Goal: Information Seeking & Learning: Understand process/instructions

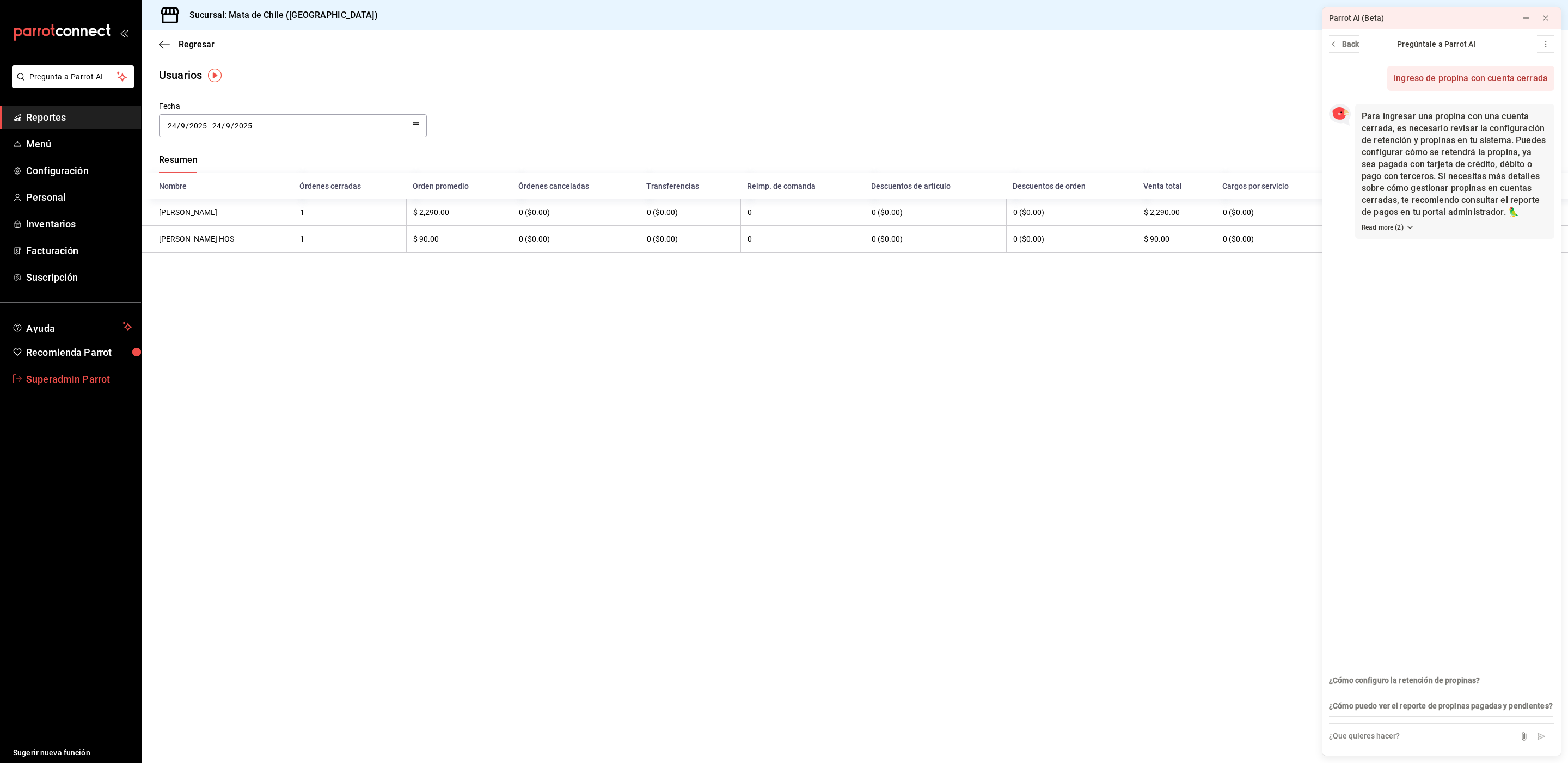
click at [58, 382] on span "Superadmin Parrot" at bounding box center [79, 379] width 106 height 15
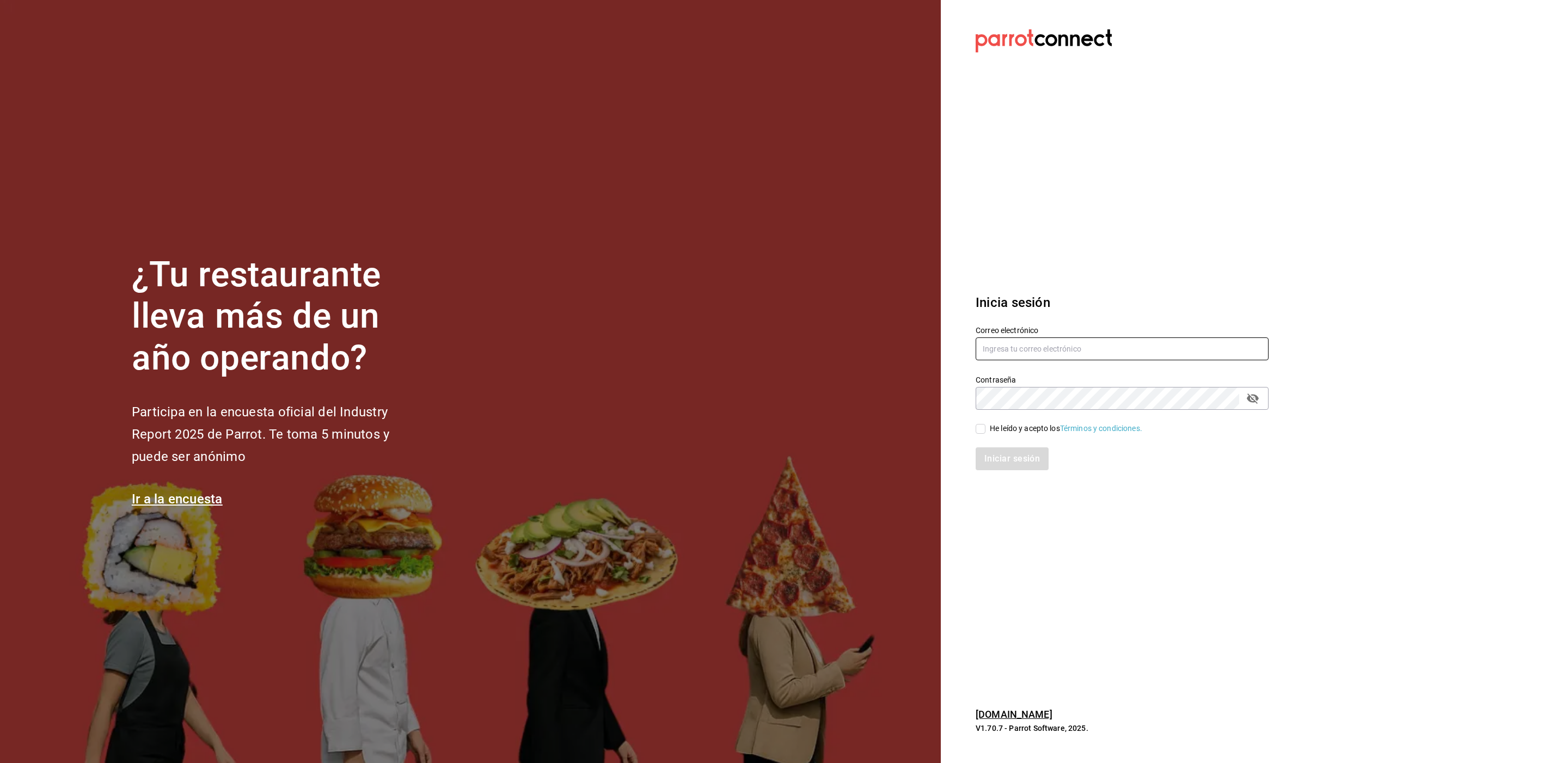
click at [1006, 350] on input "text" at bounding box center [1122, 349] width 293 height 23
drag, startPoint x: 1007, startPoint y: 350, endPoint x: 939, endPoint y: 347, distance: 68.1
click at [939, 347] on div "¿Tu restaurante lleva más de un año operando? Participa en la encuesta oficial …" at bounding box center [784, 381] width 1568 height 763
paste input "llepanto@buenavista.com"
type input "[EMAIL_ADDRESS][DOMAIN_NAME]"
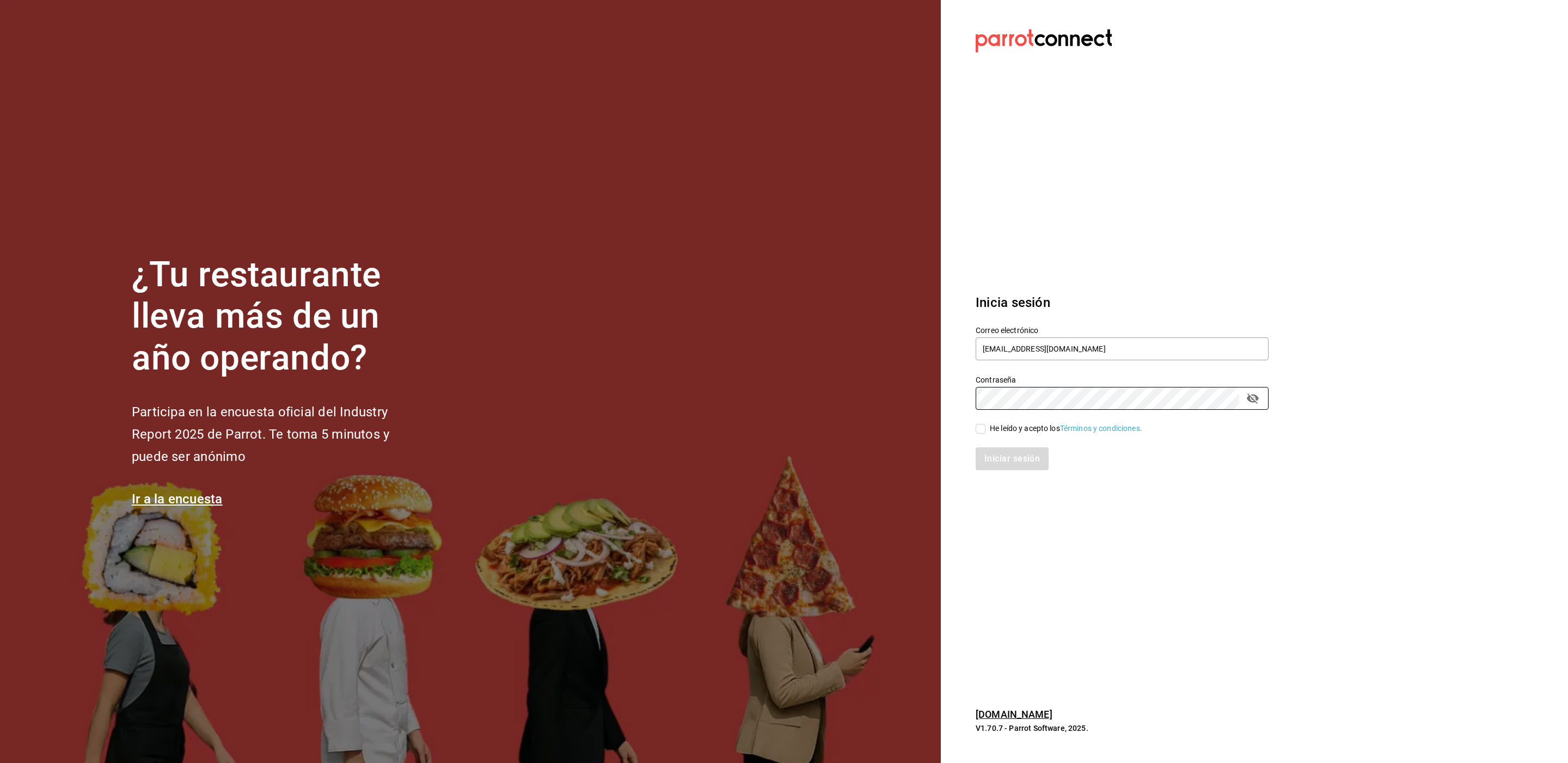
click at [998, 427] on div "He leído y acepto los Términos y condiciones." at bounding box center [1066, 429] width 153 height 11
click at [986, 427] on input "He leído y acepto los Términos y condiciones." at bounding box center [981, 429] width 10 height 10
checkbox input "true"
click at [993, 449] on button "Iniciar sesión" at bounding box center [1012, 459] width 74 height 23
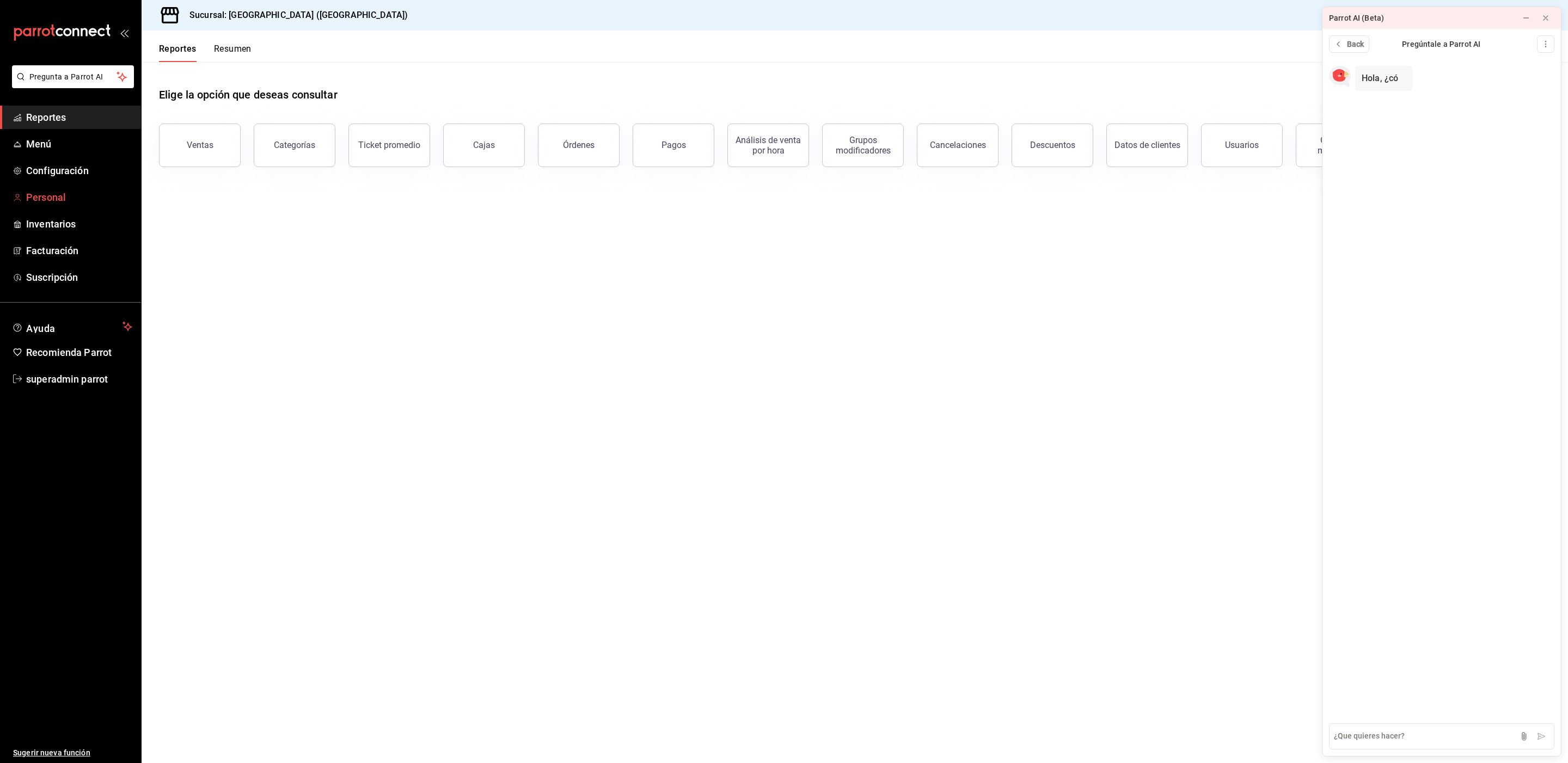
click at [45, 195] on span "Personal" at bounding box center [79, 197] width 106 height 15
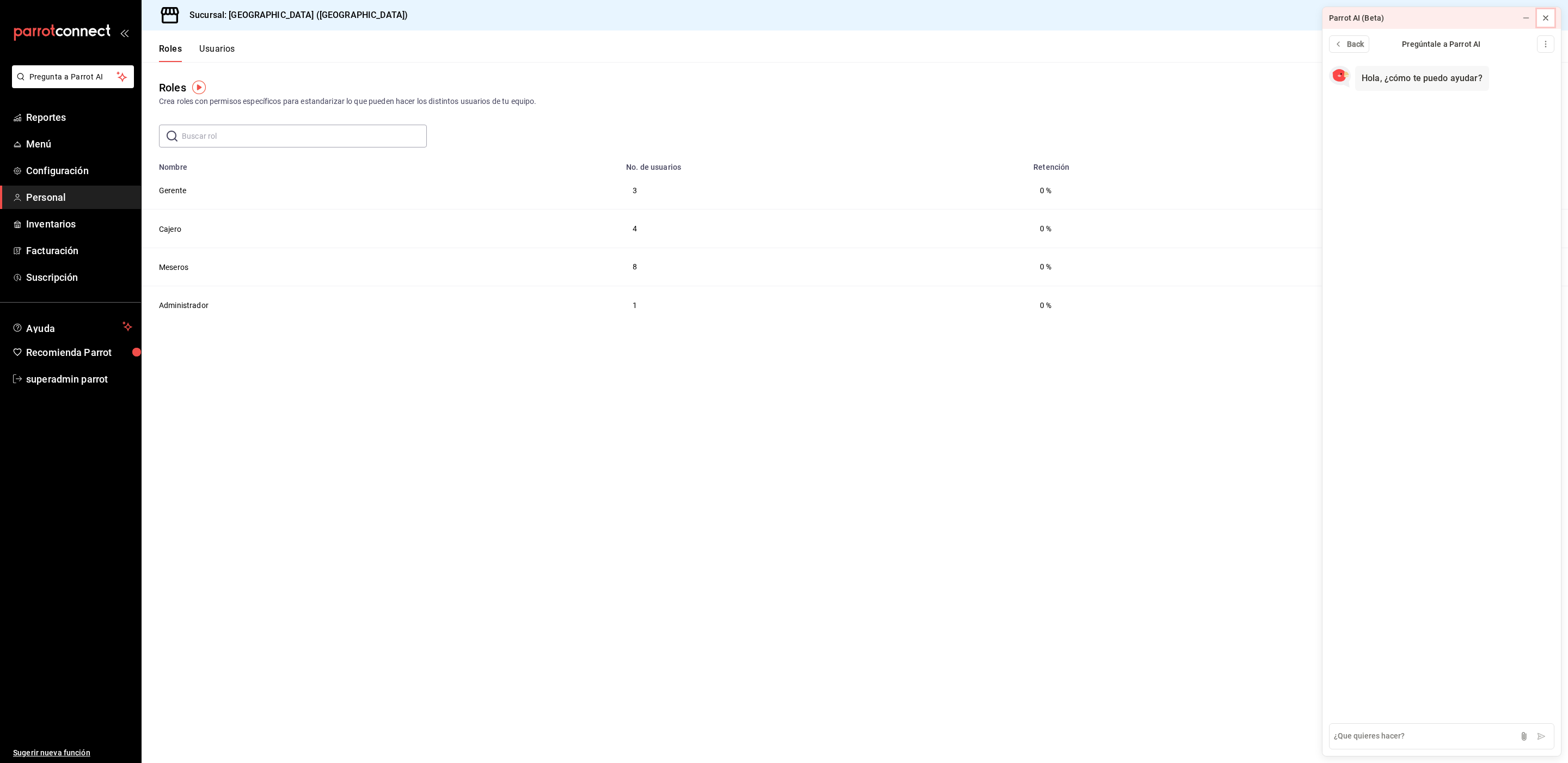
click at [1549, 23] on div at bounding box center [1545, 17] width 11 height 11
click at [223, 54] on button "Usuarios" at bounding box center [217, 53] width 36 height 19
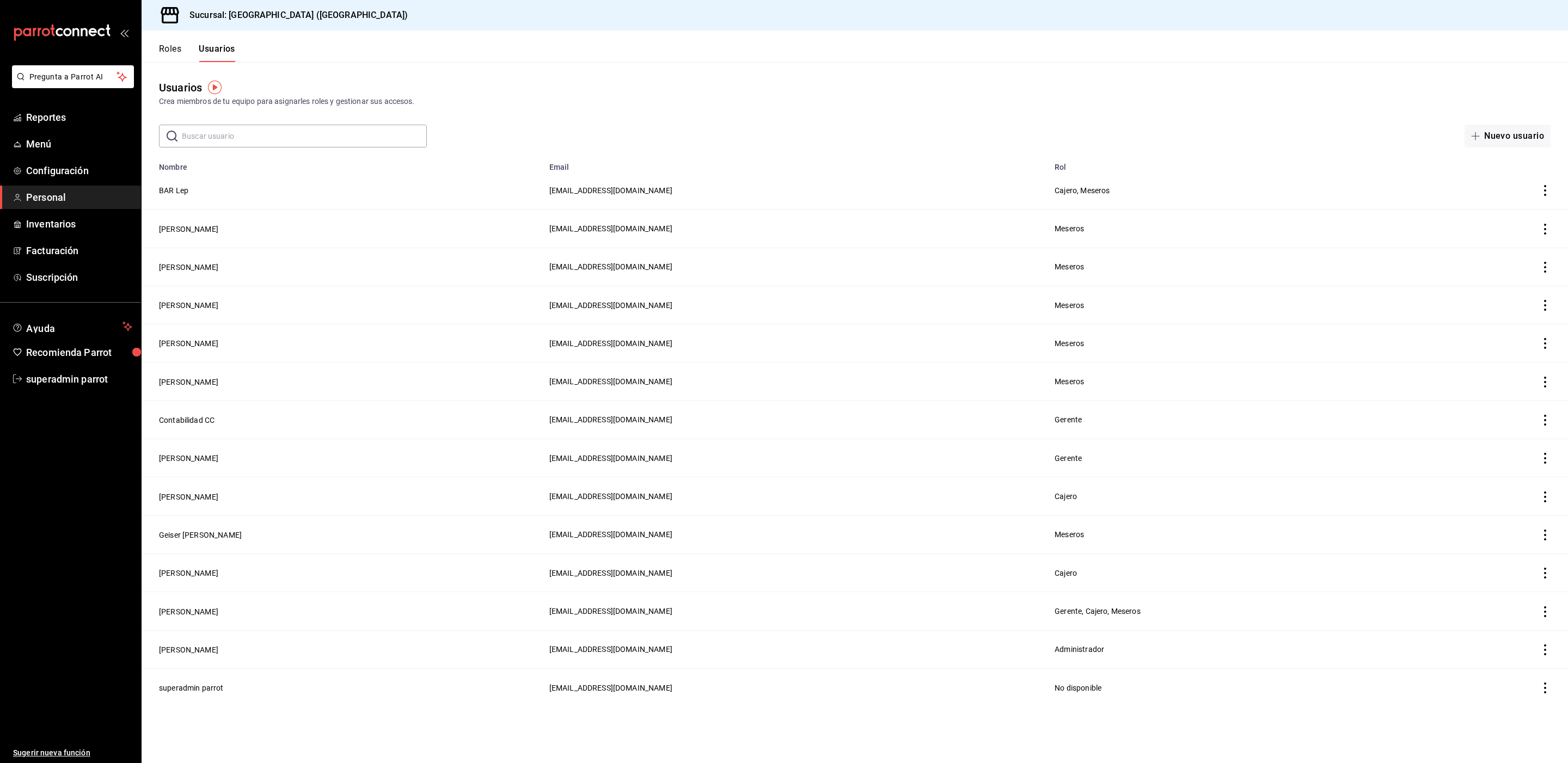
click at [200, 133] on input "text" at bounding box center [304, 135] width 245 height 22
type input "j"
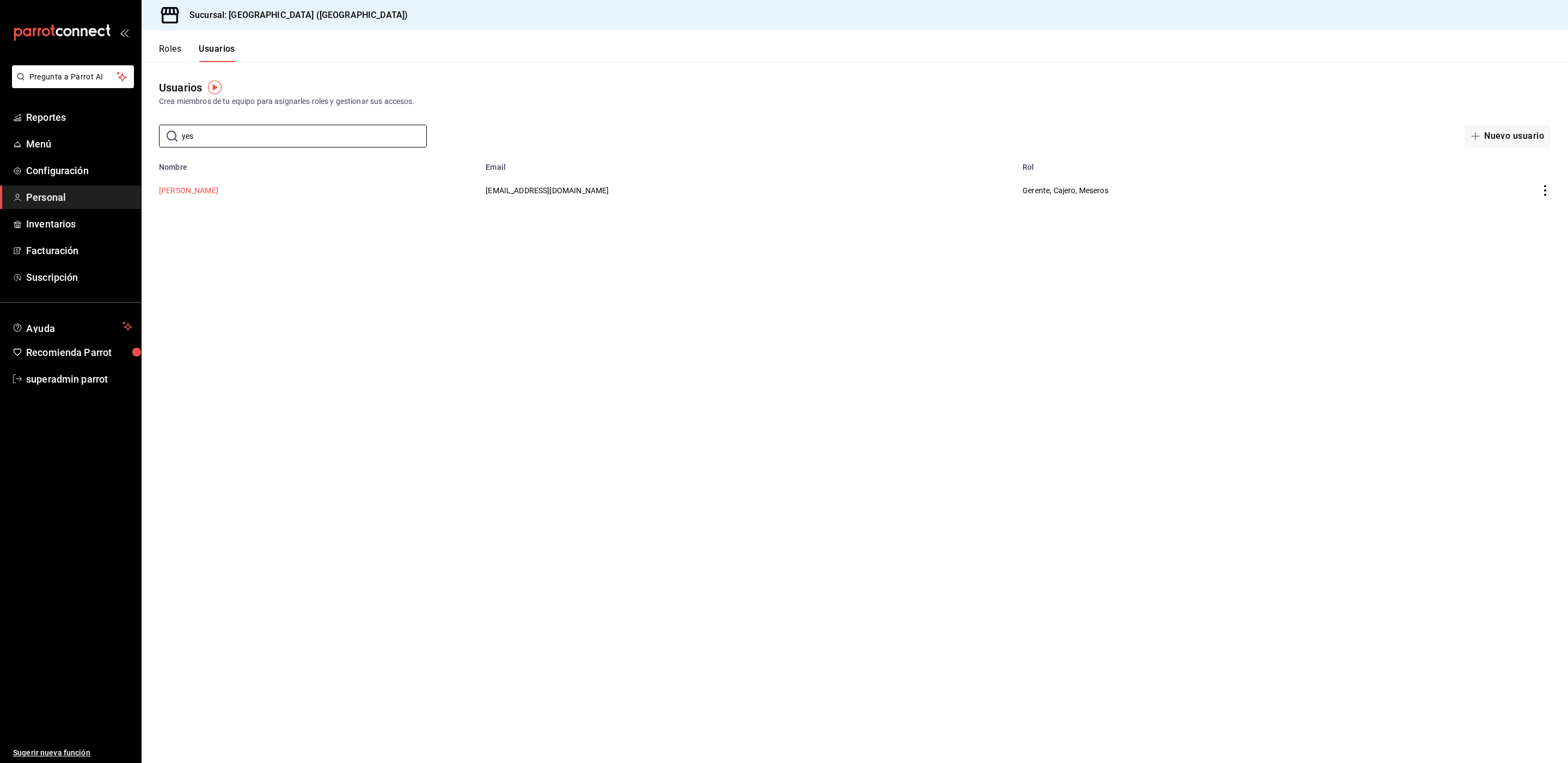
type input "yes"
click at [190, 191] on button "[PERSON_NAME]" at bounding box center [188, 190] width 59 height 11
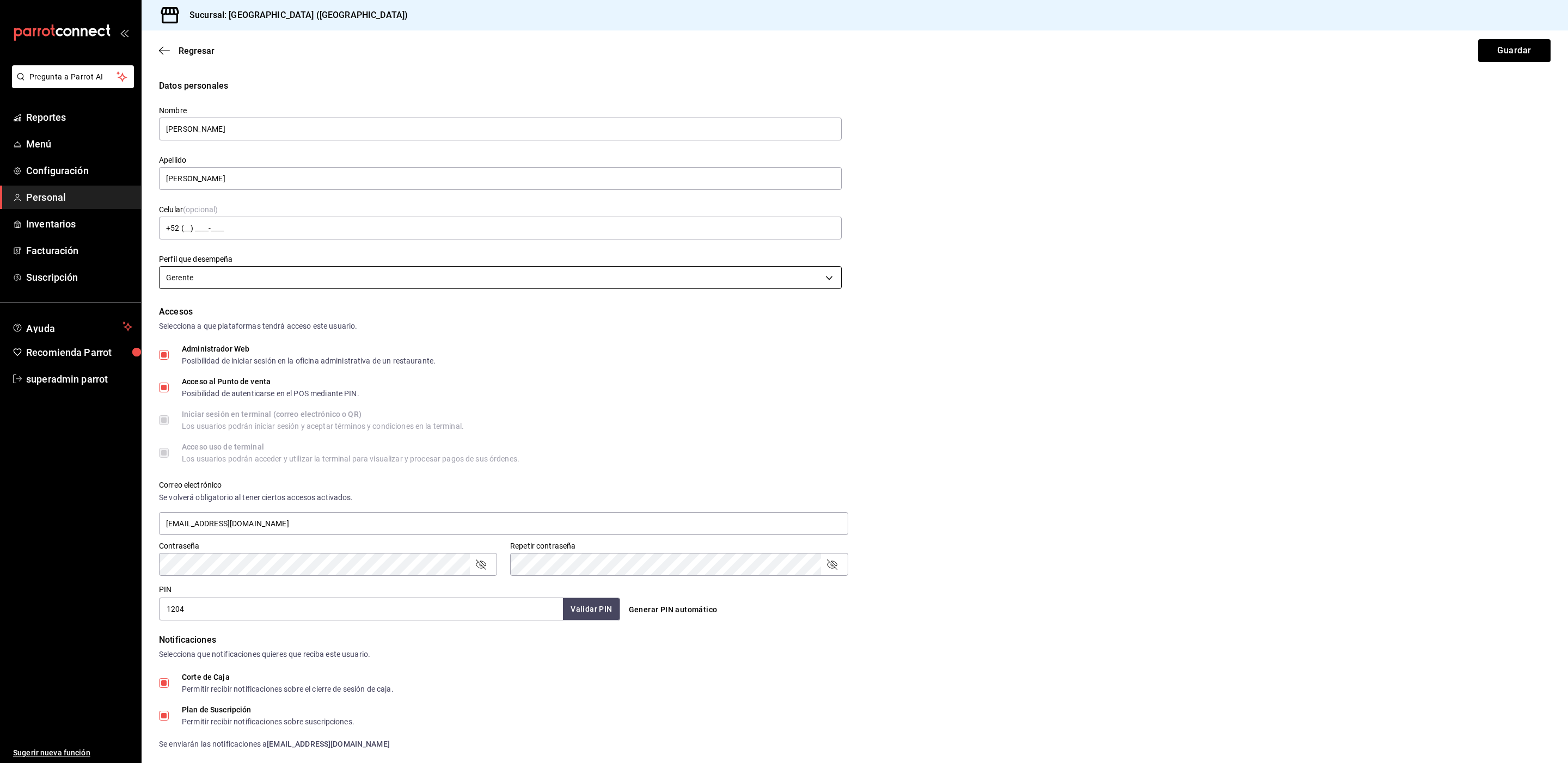
click at [213, 273] on body "Pregunta a Parrot AI Reportes Menú Configuración Personal Inventarios Facturaci…" at bounding box center [784, 381] width 1568 height 763
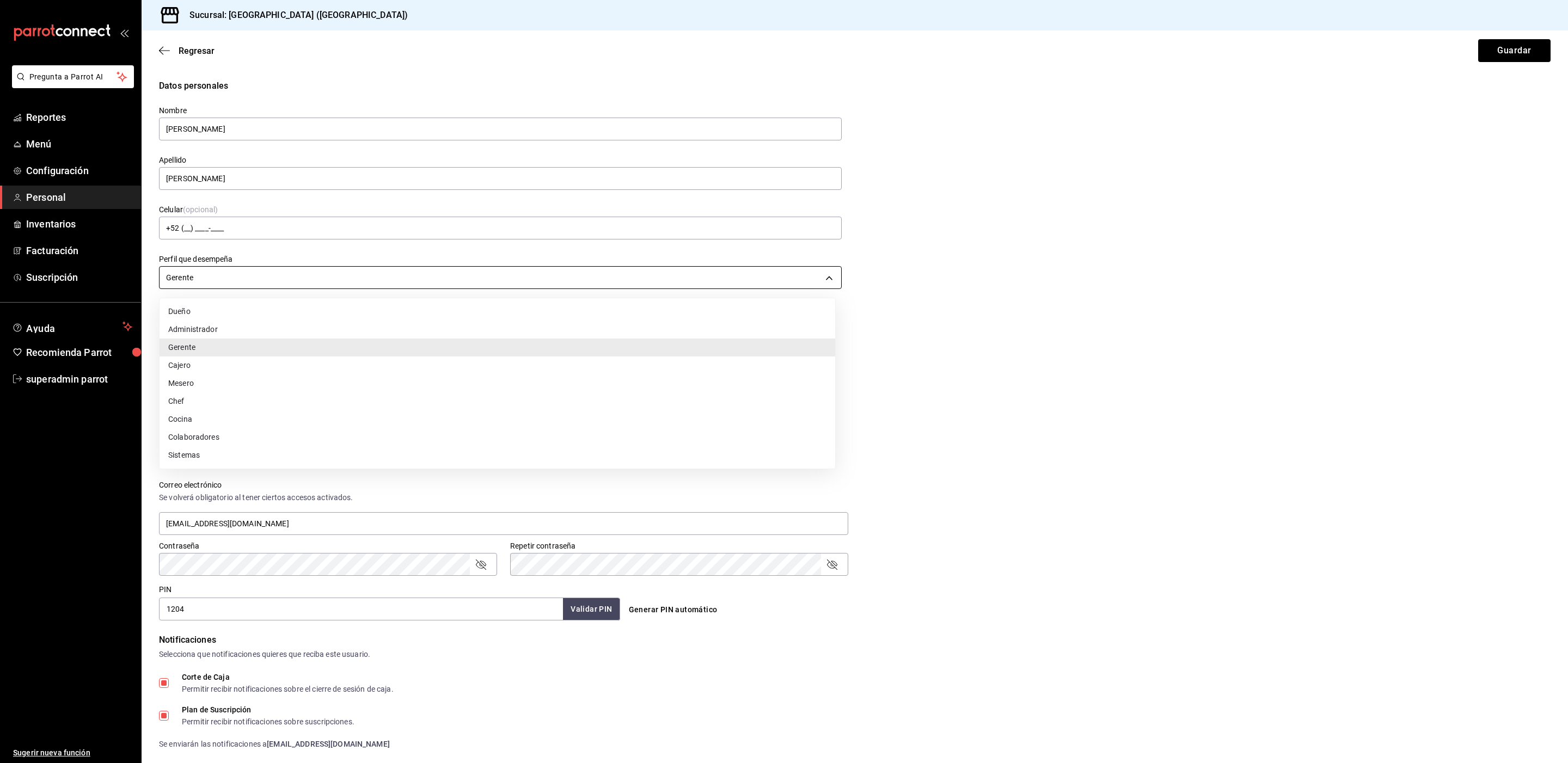
click at [213, 273] on div at bounding box center [784, 381] width 1568 height 763
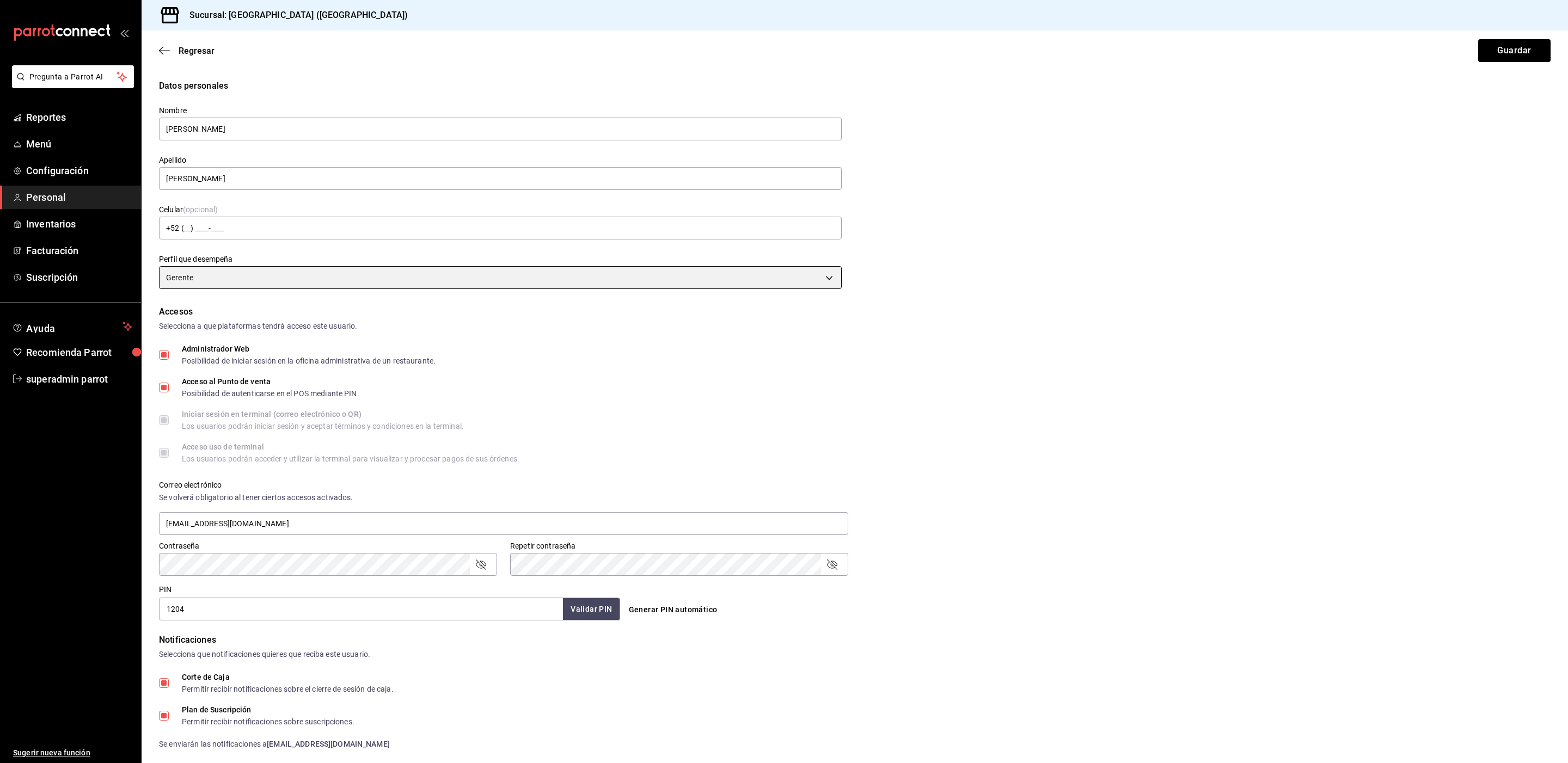
scroll to position [190, 0]
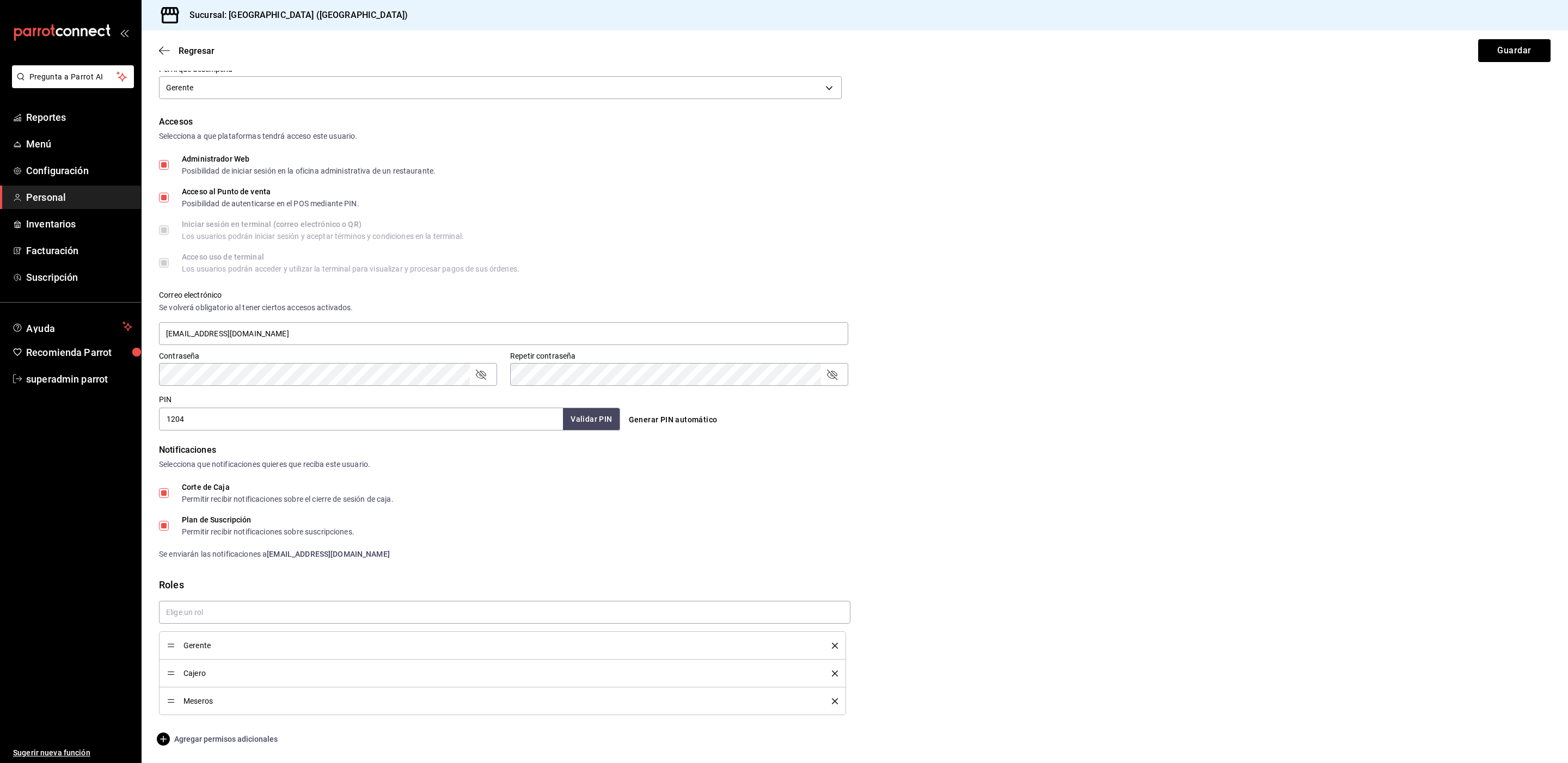
click at [195, 736] on span "Agregar permisos adicionales" at bounding box center [218, 739] width 118 height 13
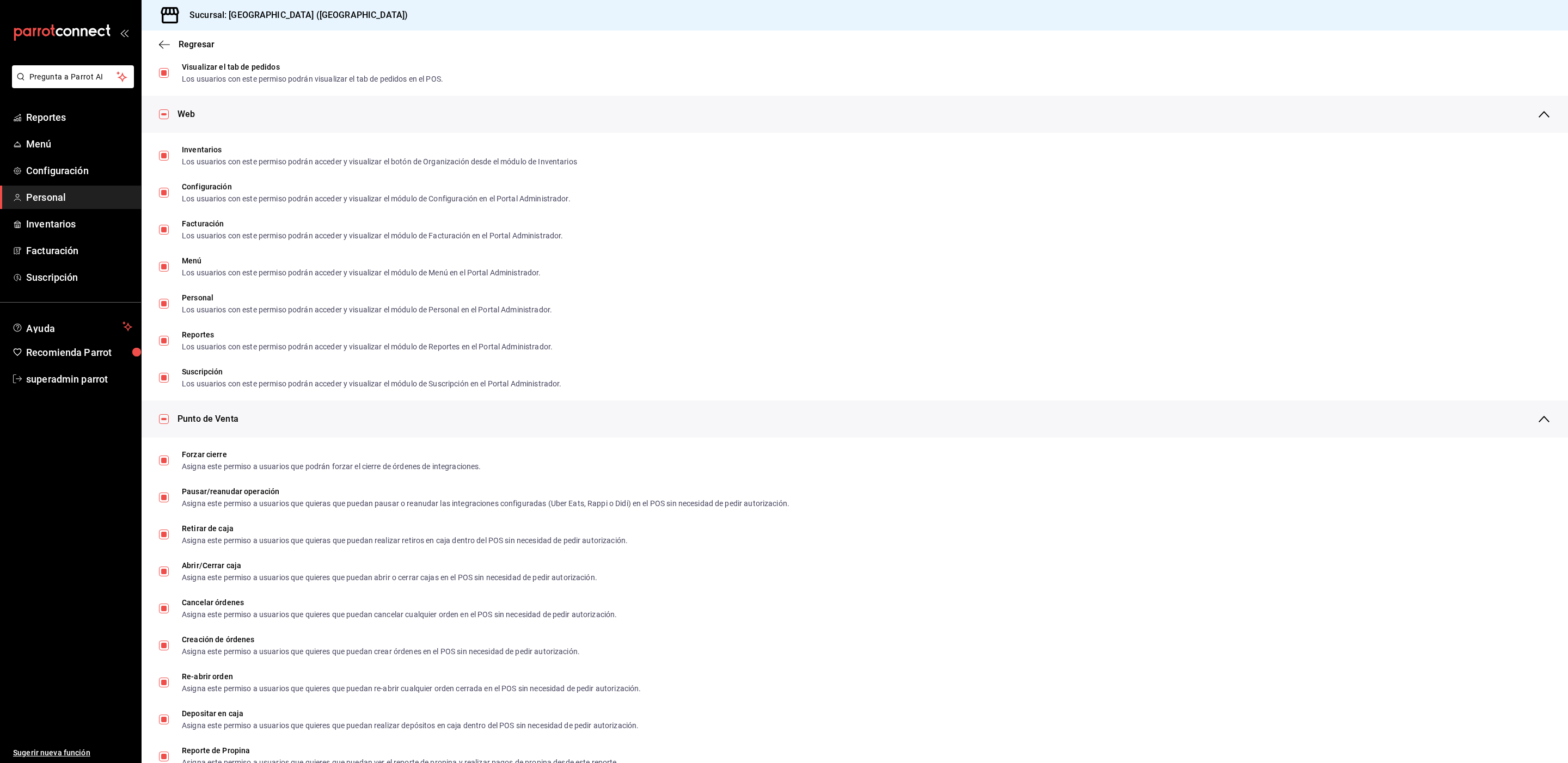
scroll to position [0, 0]
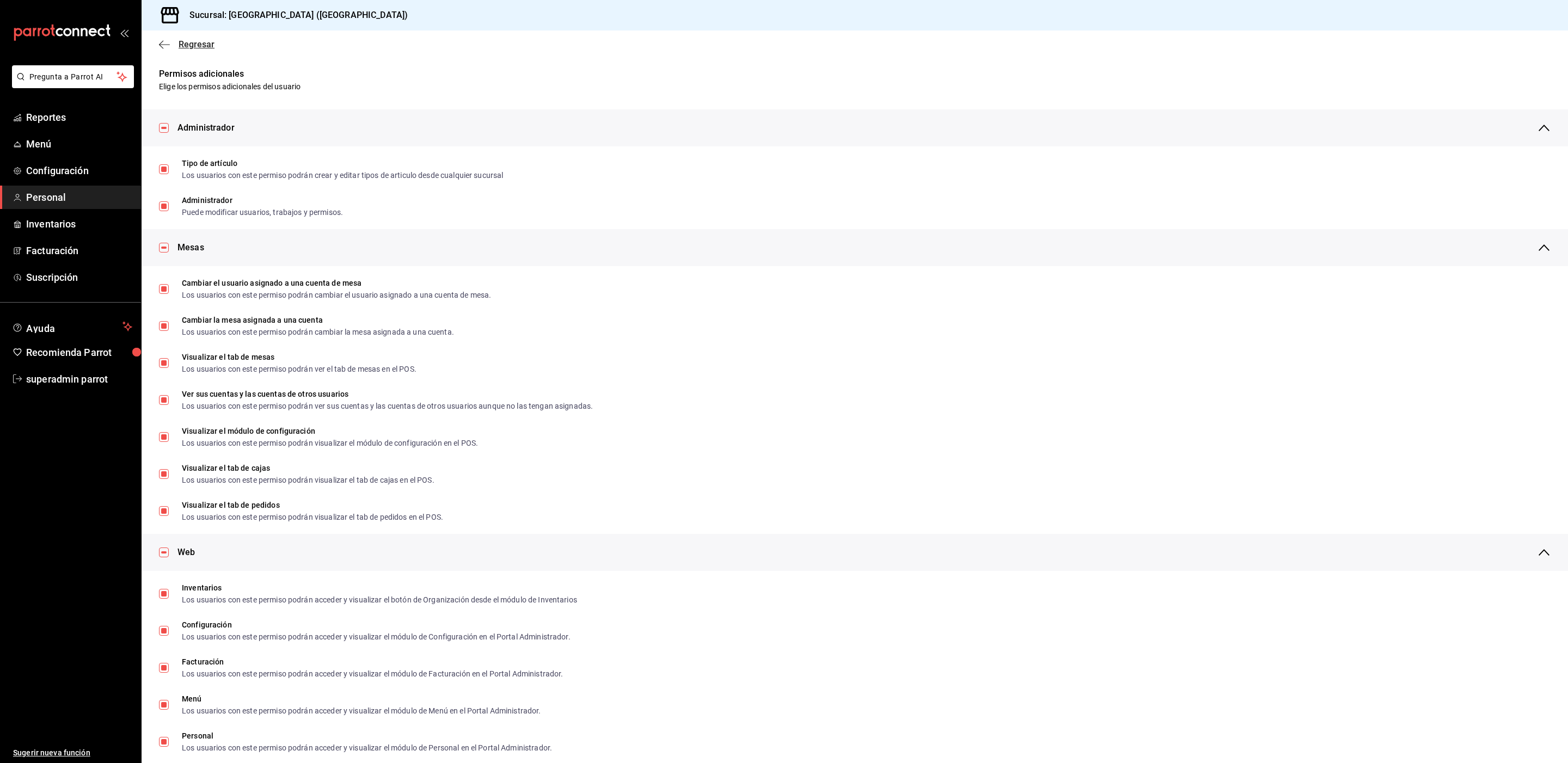
click at [195, 41] on span "Regresar" at bounding box center [196, 44] width 36 height 11
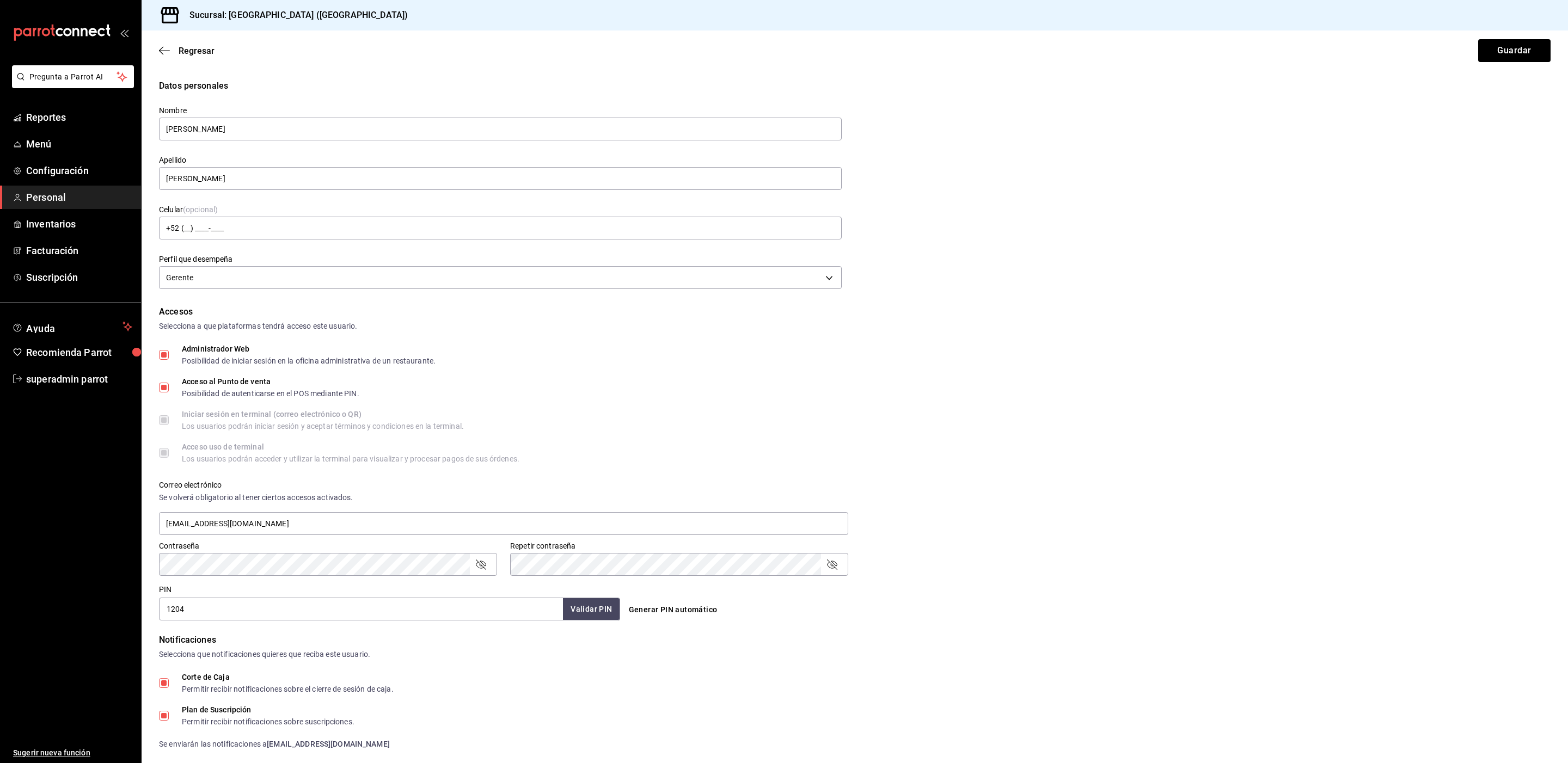
scroll to position [190, 0]
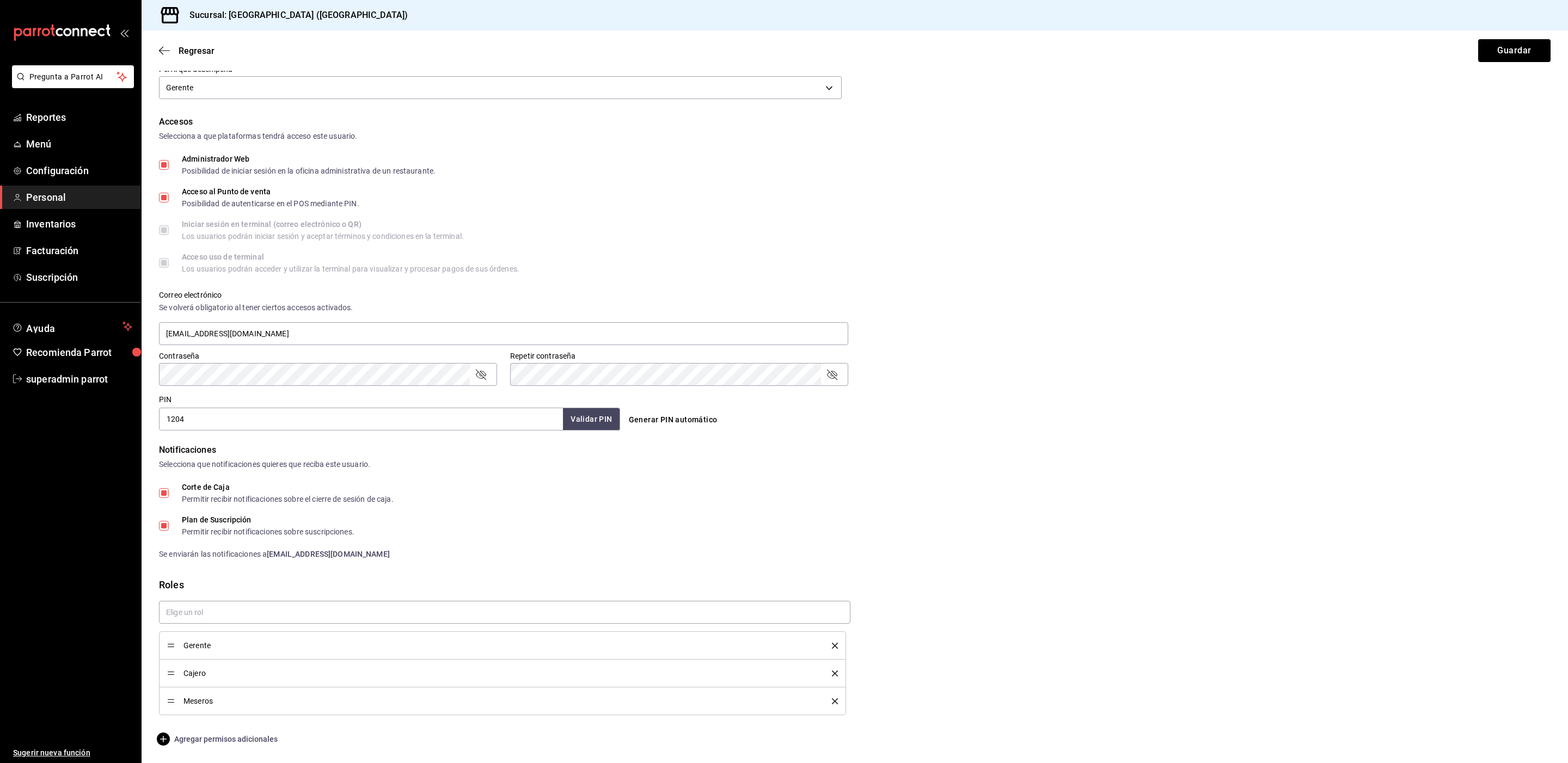
click at [211, 738] on span "Agregar permisos adicionales" at bounding box center [218, 739] width 118 height 13
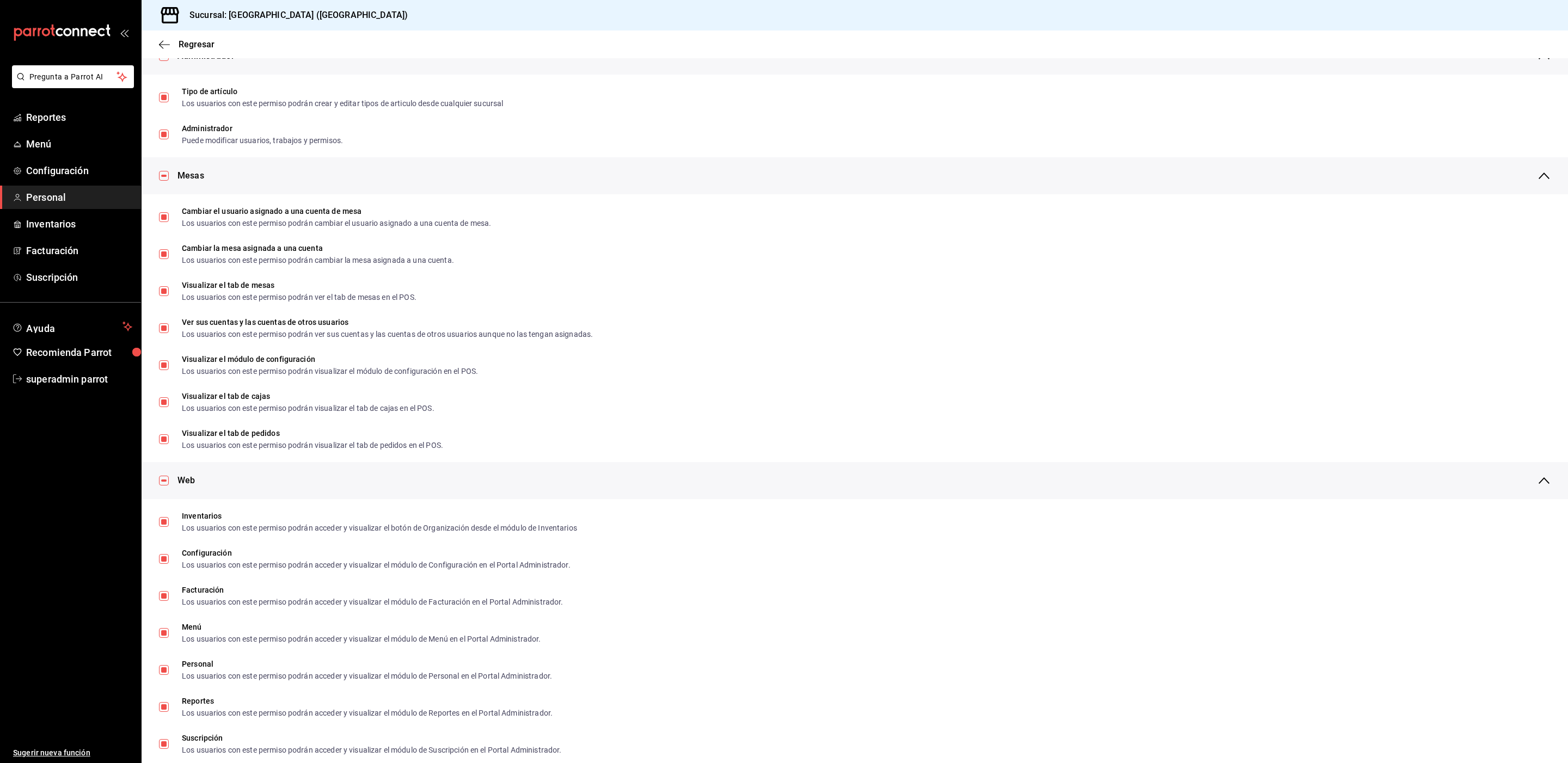
scroll to position [0, 0]
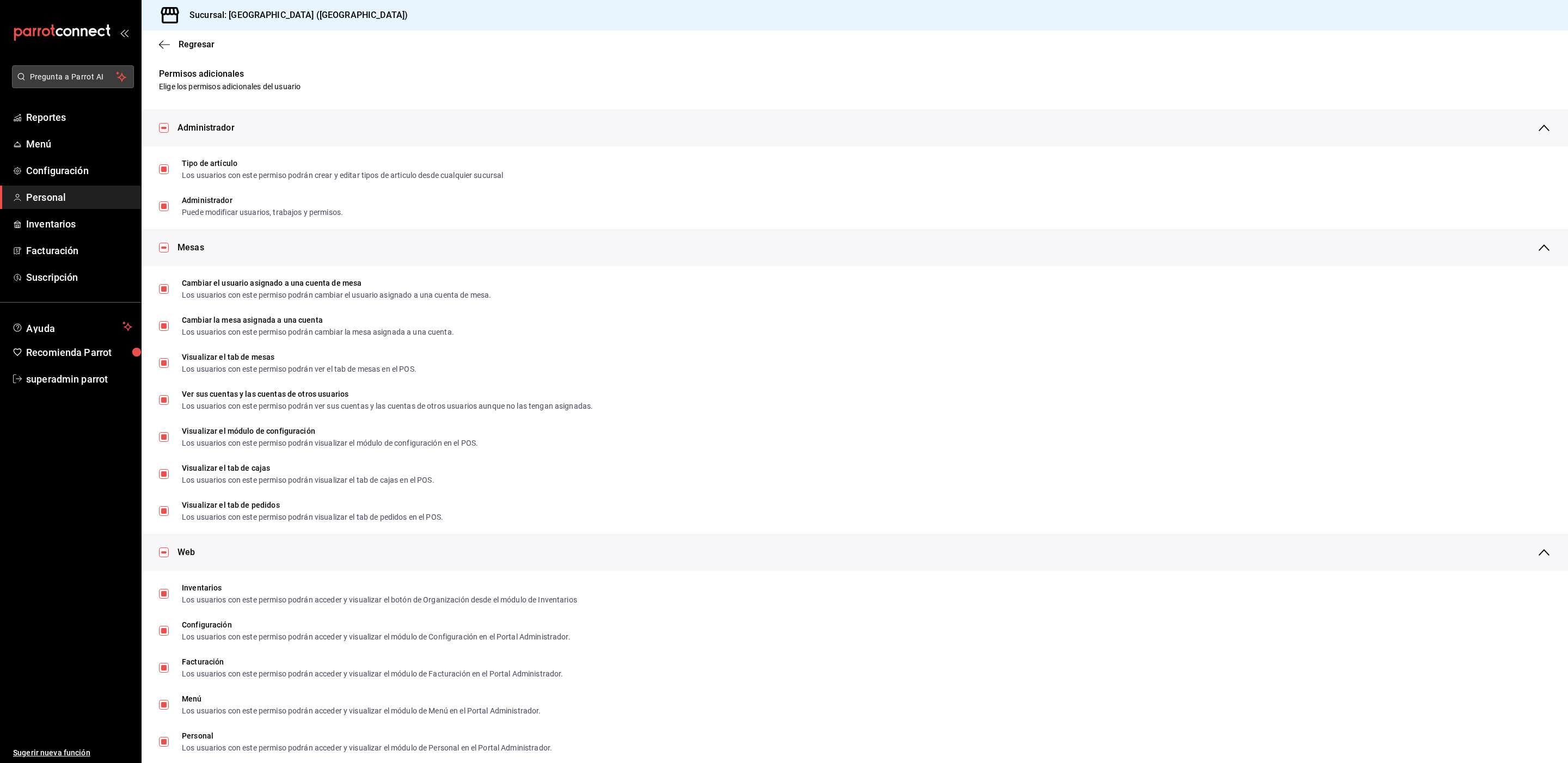
click at [98, 85] on button "Pregunta a Parrot AI" at bounding box center [73, 77] width 122 height 23
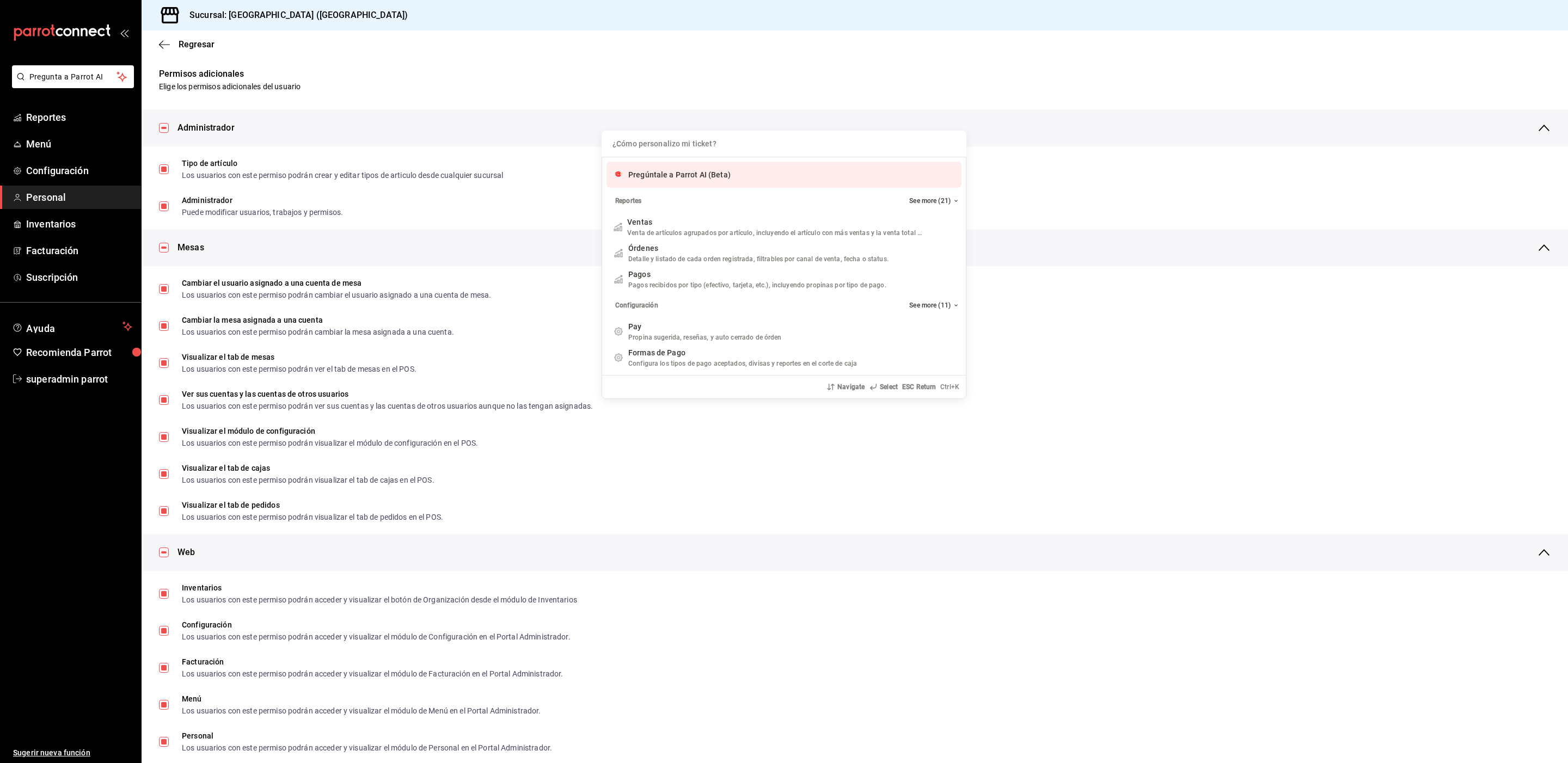
click at [64, 79] on div "¿Cómo personalizo mi ticket? Pregúntale a Parrot AI (Beta) Reportes See more (2…" at bounding box center [784, 381] width 1568 height 763
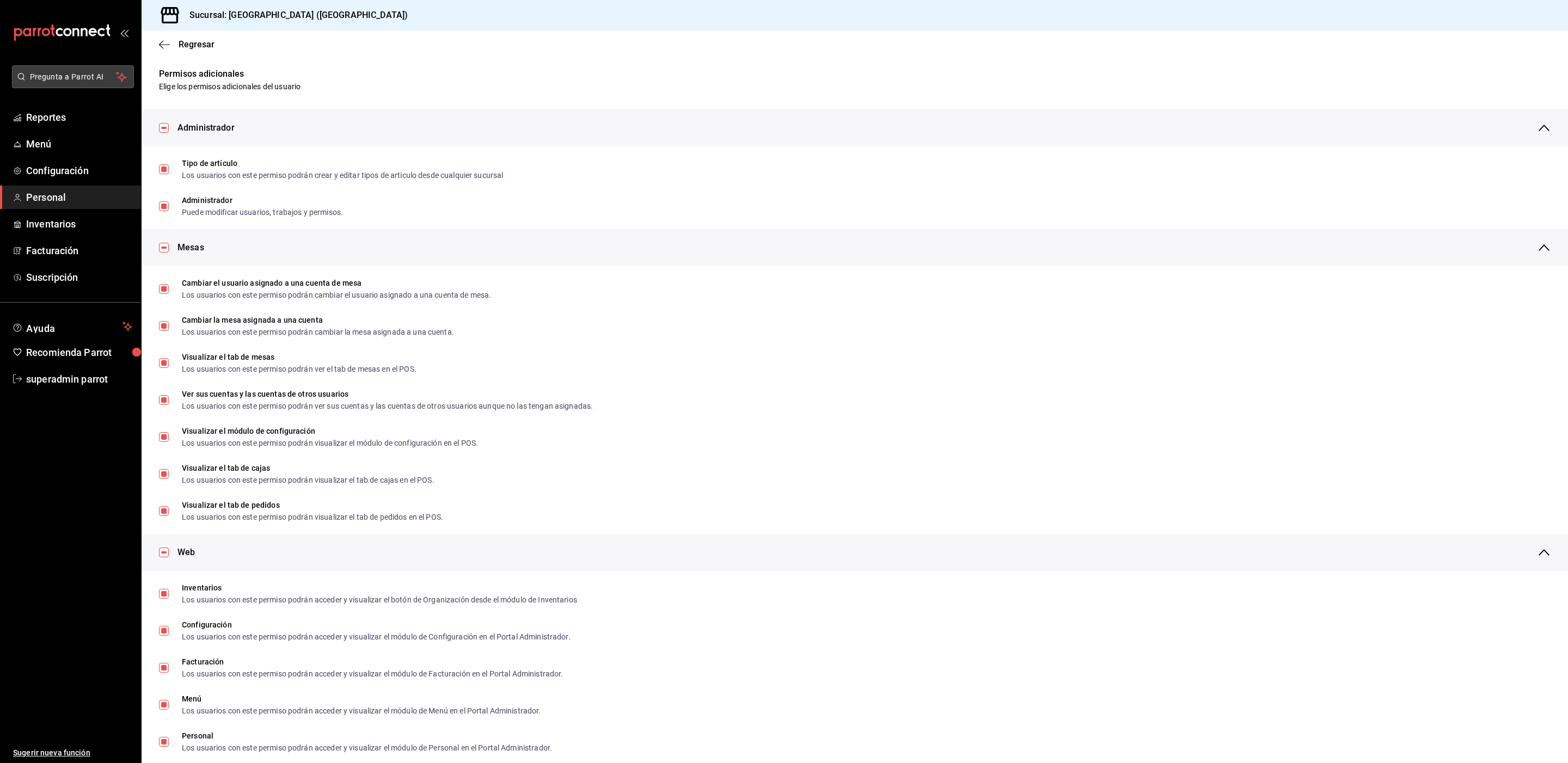
click at [64, 79] on span "Pregunta a Parrot AI" at bounding box center [73, 77] width 87 height 11
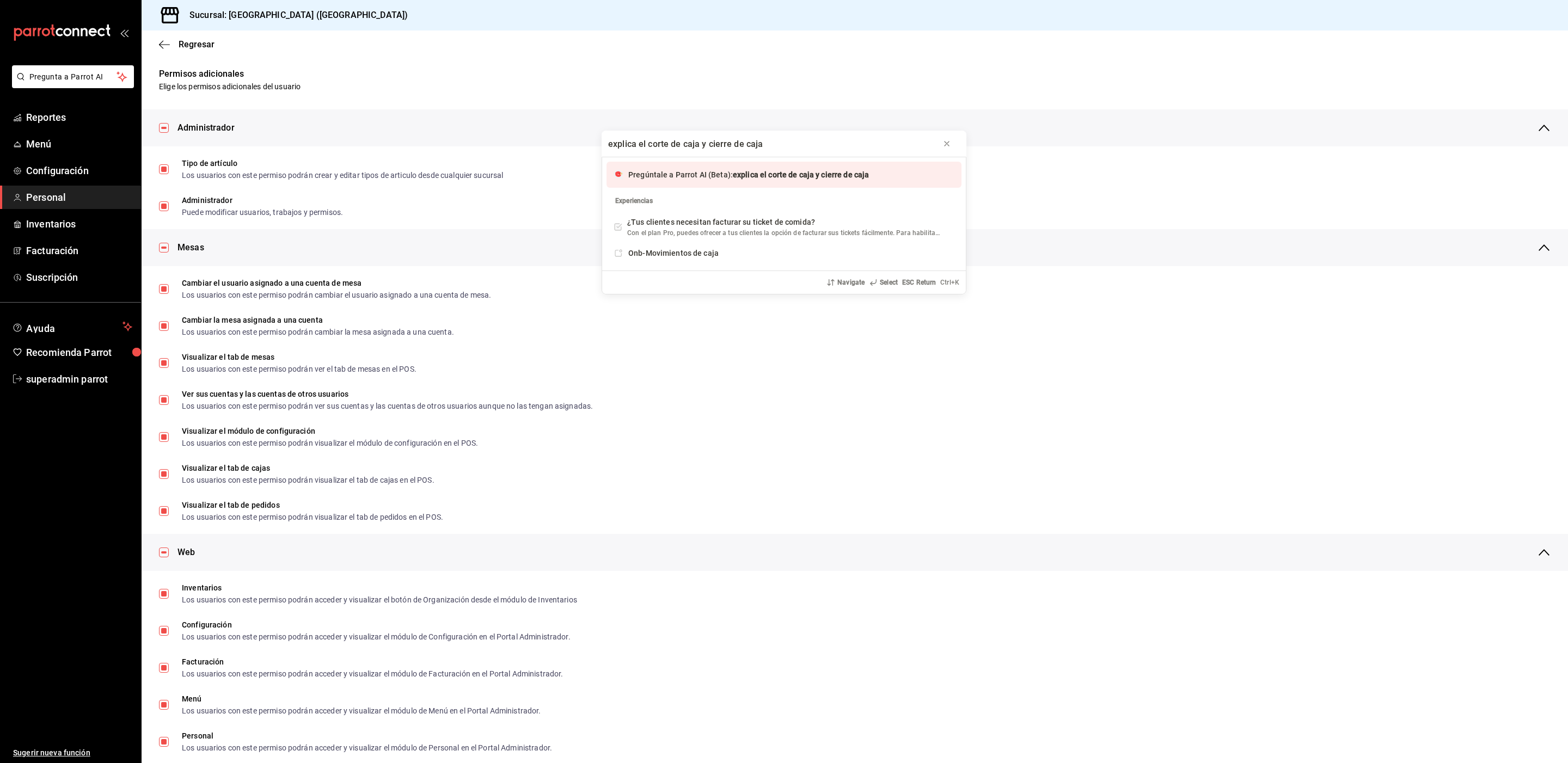
type input "explica el corte de caja y cierre de caja"
click at [660, 175] on span "Pregúntale a Parrot AI (Beta):" at bounding box center [681, 174] width 105 height 9
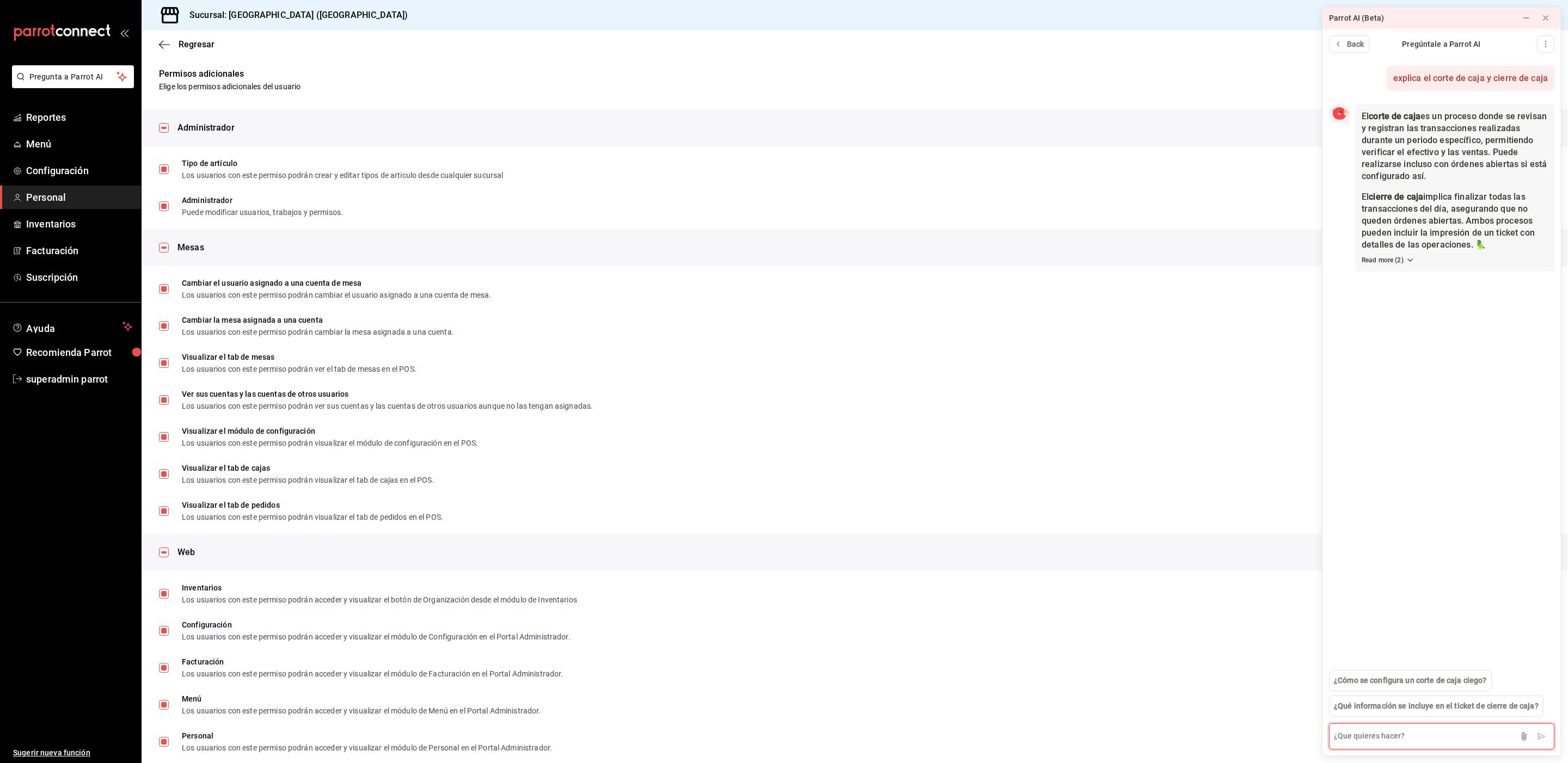
click at [1361, 732] on textarea at bounding box center [1441, 736] width 226 height 26
type textarea "u"
click at [1418, 737] on textarea "que pasa si hago un corrte de caja" at bounding box center [1441, 736] width 226 height 26
type textarea "que pasa si hago un corte de caja"
click at [1540, 741] on div at bounding box center [1541, 735] width 11 height 11
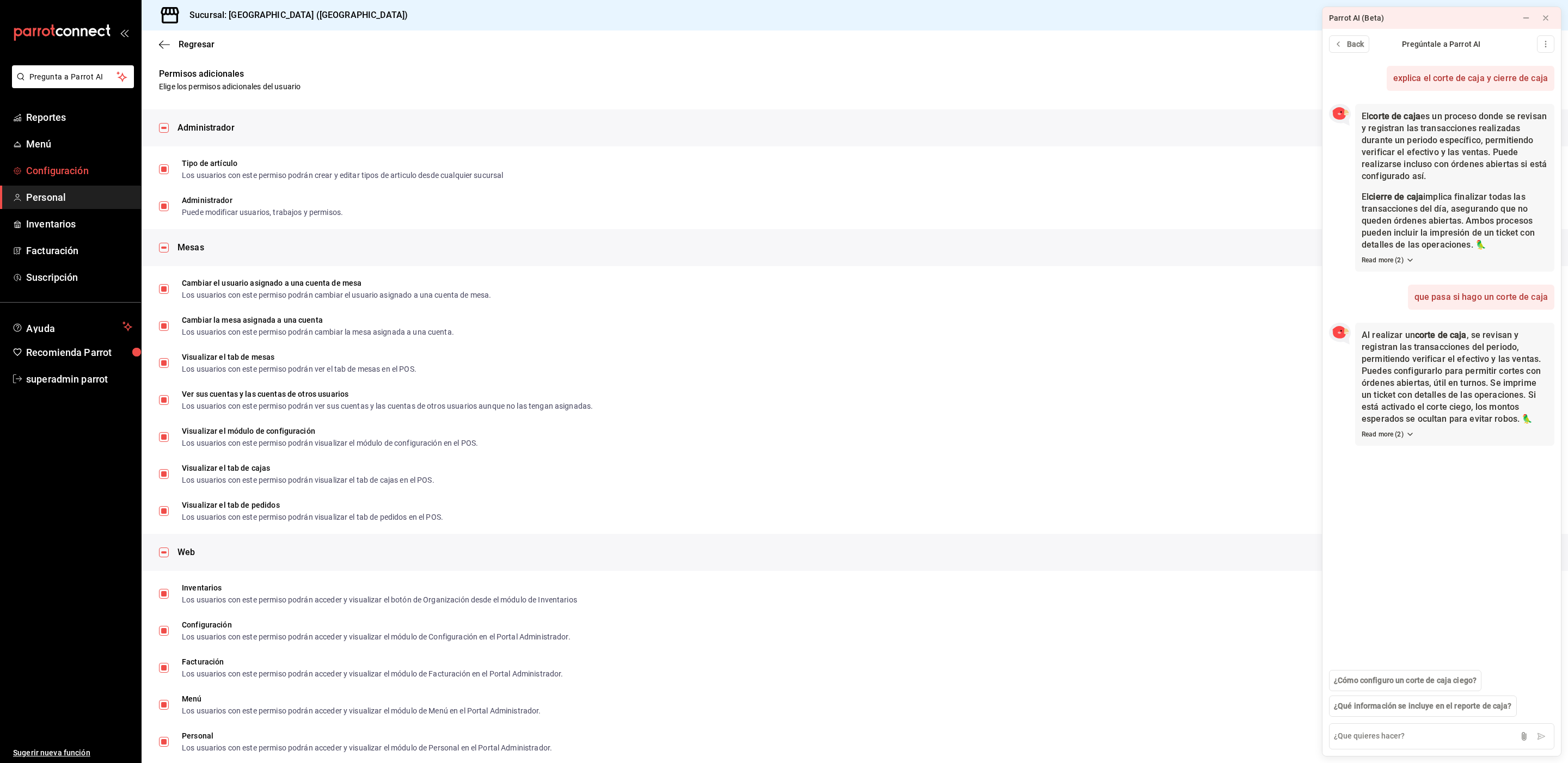
click at [72, 174] on span "Configuración" at bounding box center [79, 170] width 106 height 15
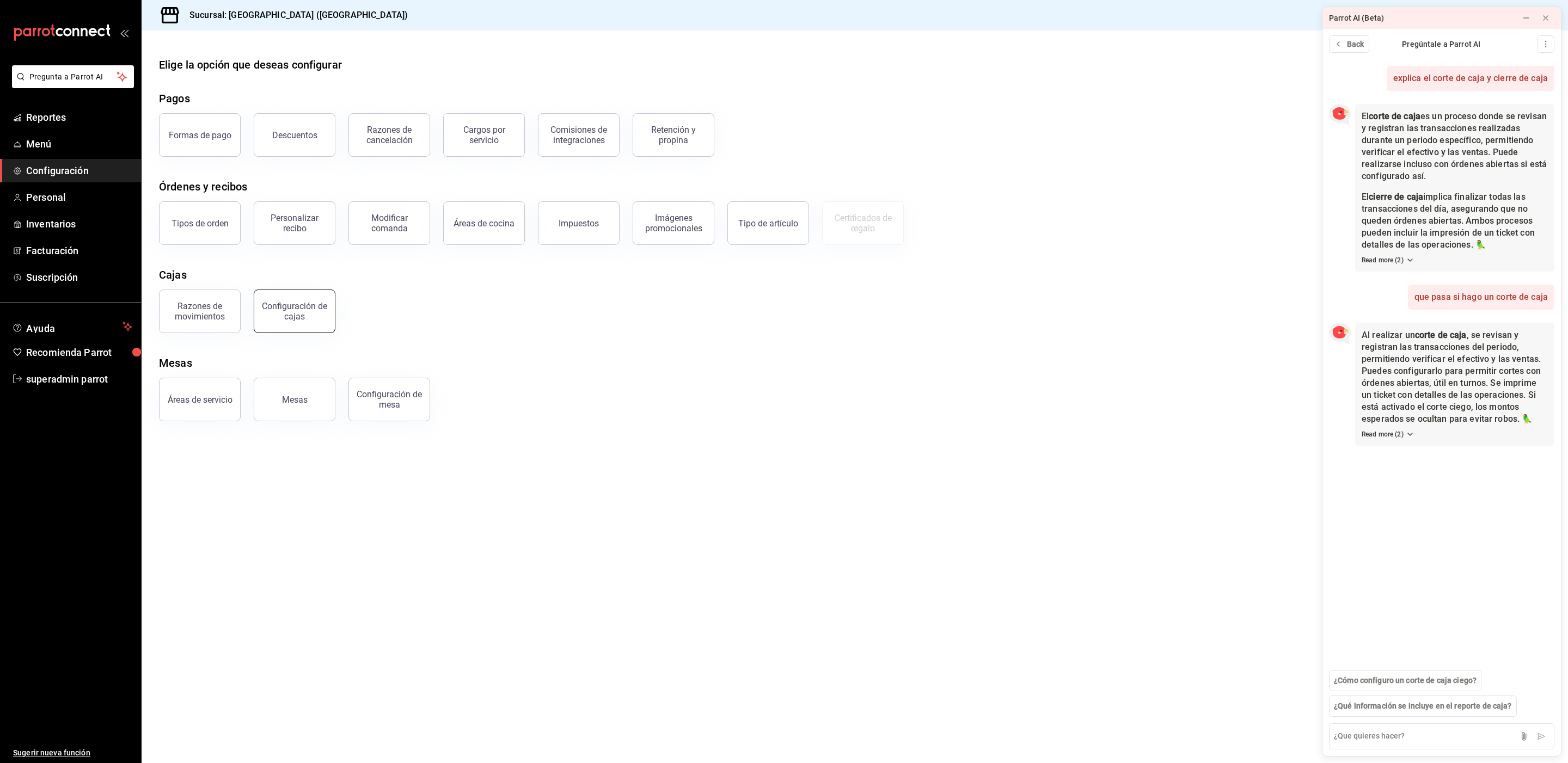
click at [272, 315] on div "Configuración de cajas" at bounding box center [294, 311] width 67 height 21
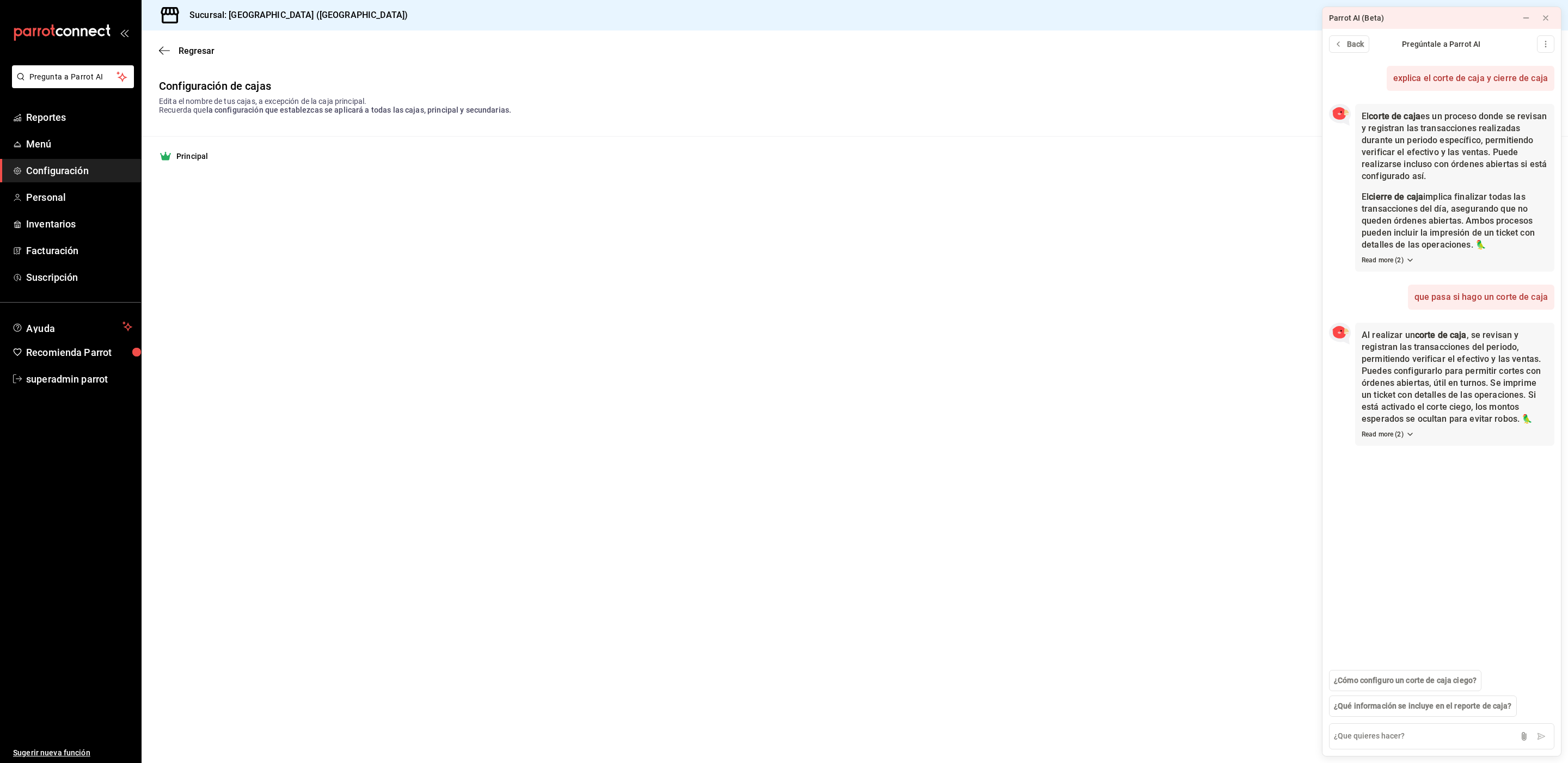
click at [200, 161] on strong "Principal" at bounding box center [191, 156] width 32 height 11
click at [190, 49] on span "Regresar" at bounding box center [196, 50] width 36 height 11
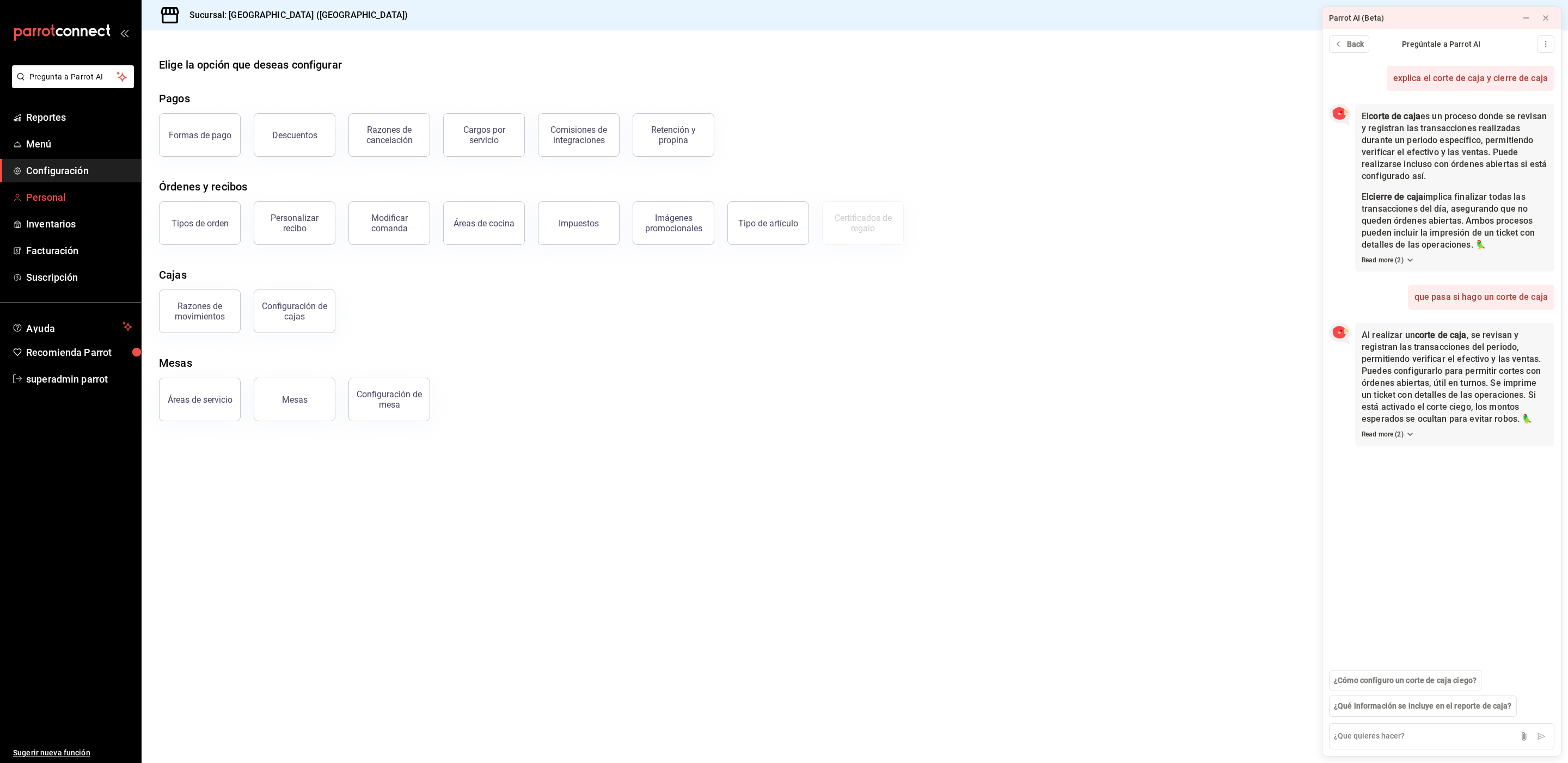
click at [55, 203] on span "Personal" at bounding box center [79, 197] width 106 height 15
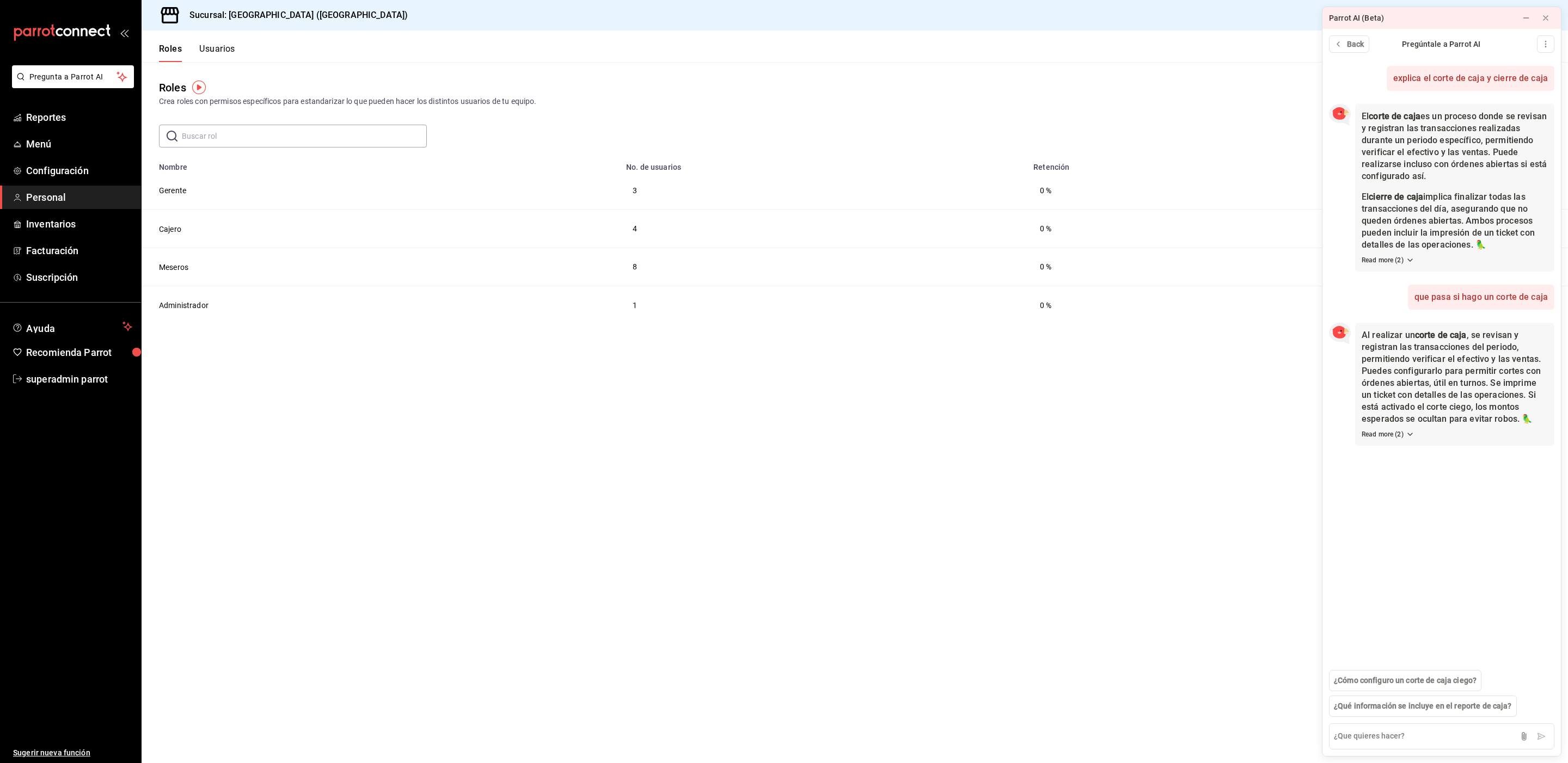
click at [229, 55] on button "Usuarios" at bounding box center [217, 53] width 36 height 19
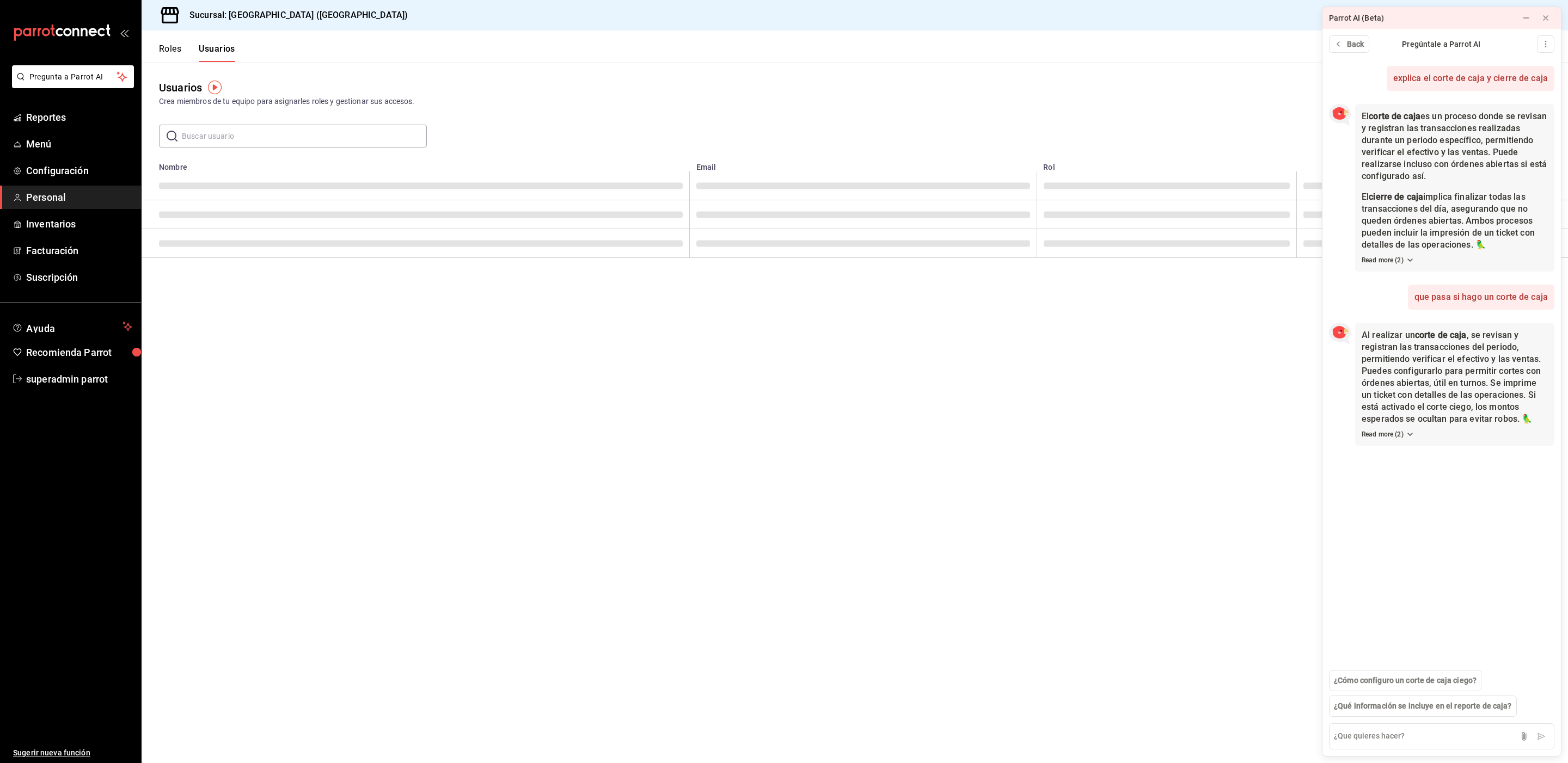
click at [243, 136] on input "text" at bounding box center [304, 135] width 245 height 22
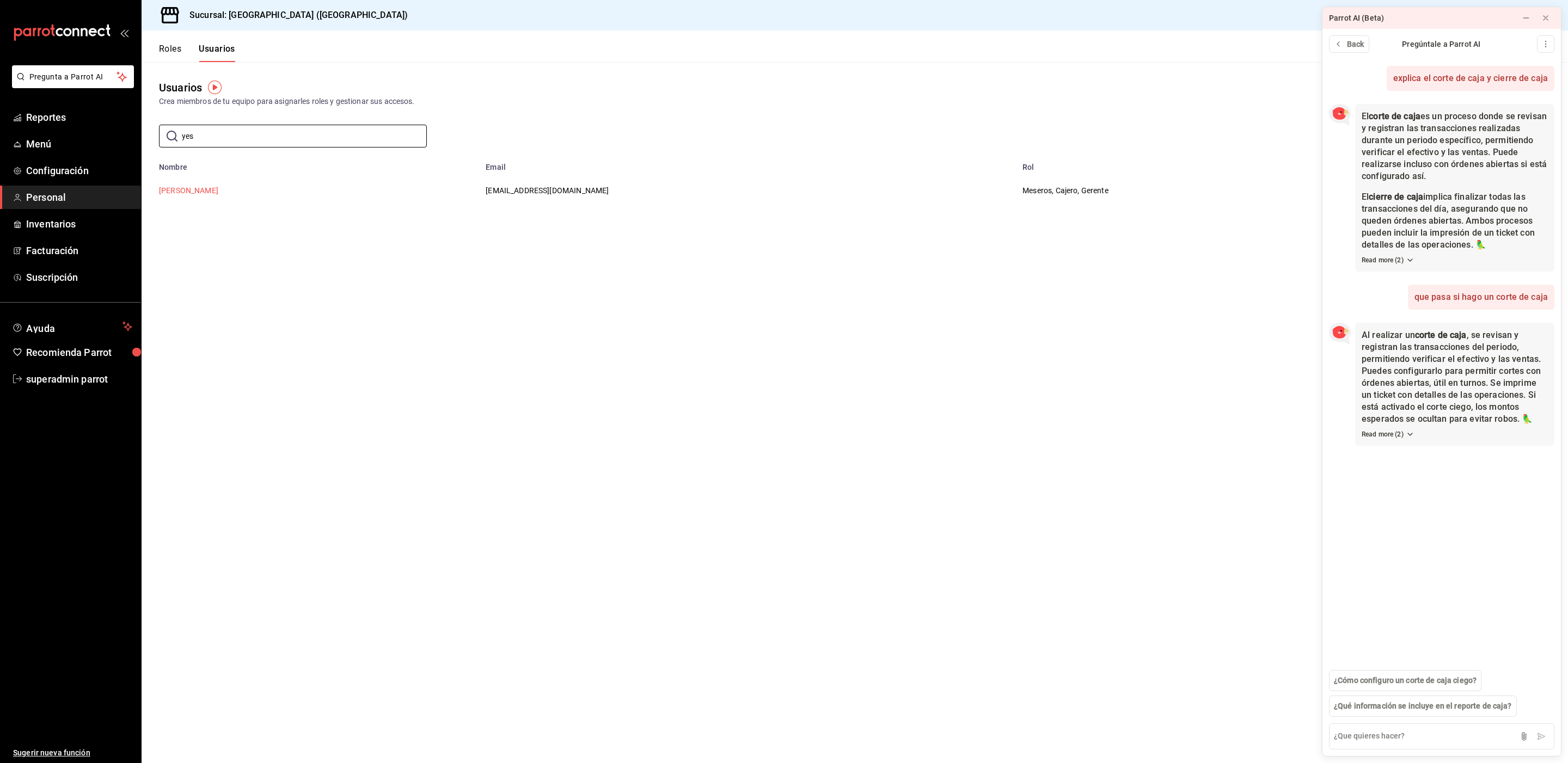
type input "yes"
click at [209, 191] on button "[PERSON_NAME]" at bounding box center [188, 190] width 59 height 11
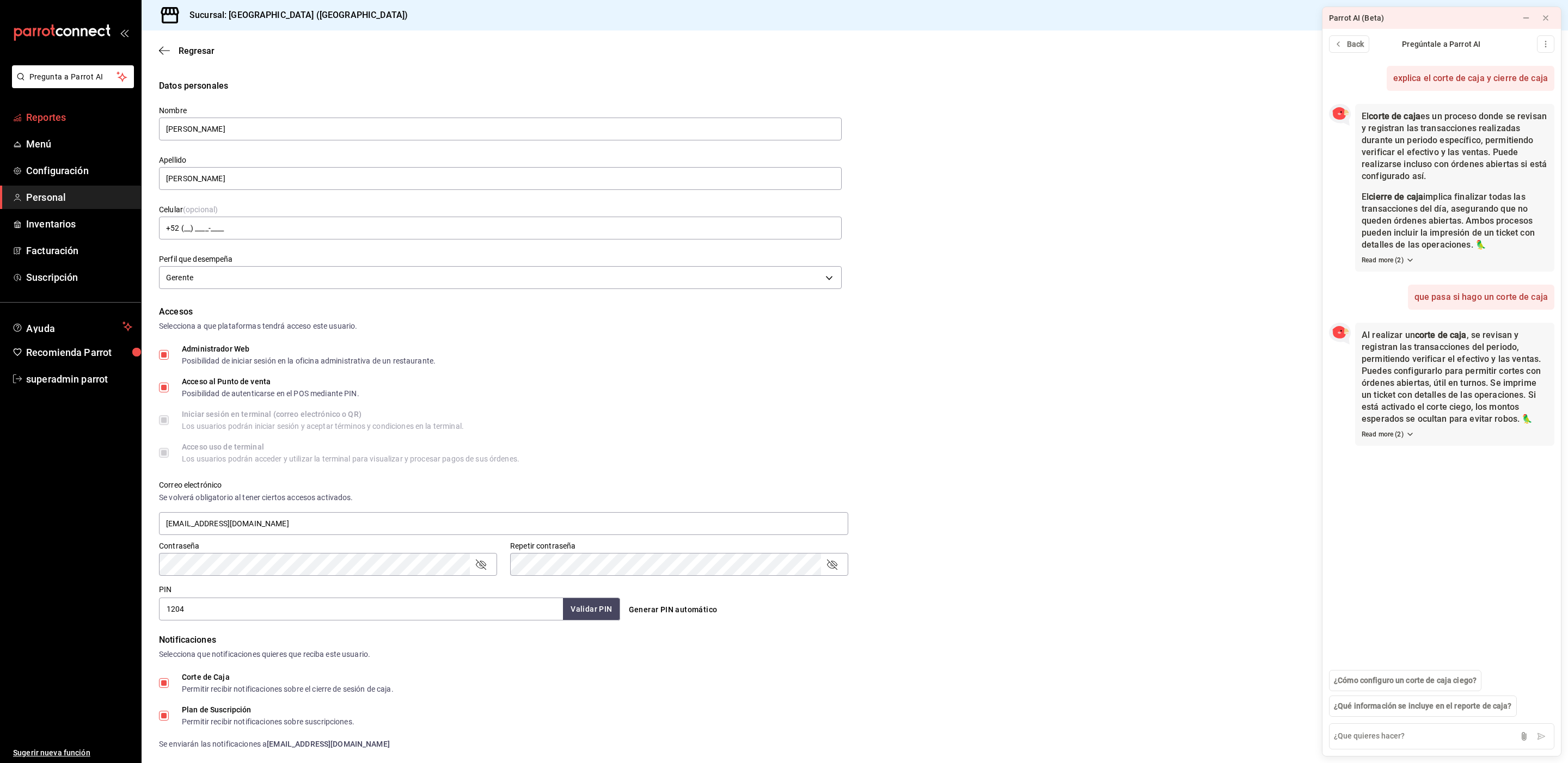
click at [44, 122] on span "Reportes" at bounding box center [79, 118] width 106 height 15
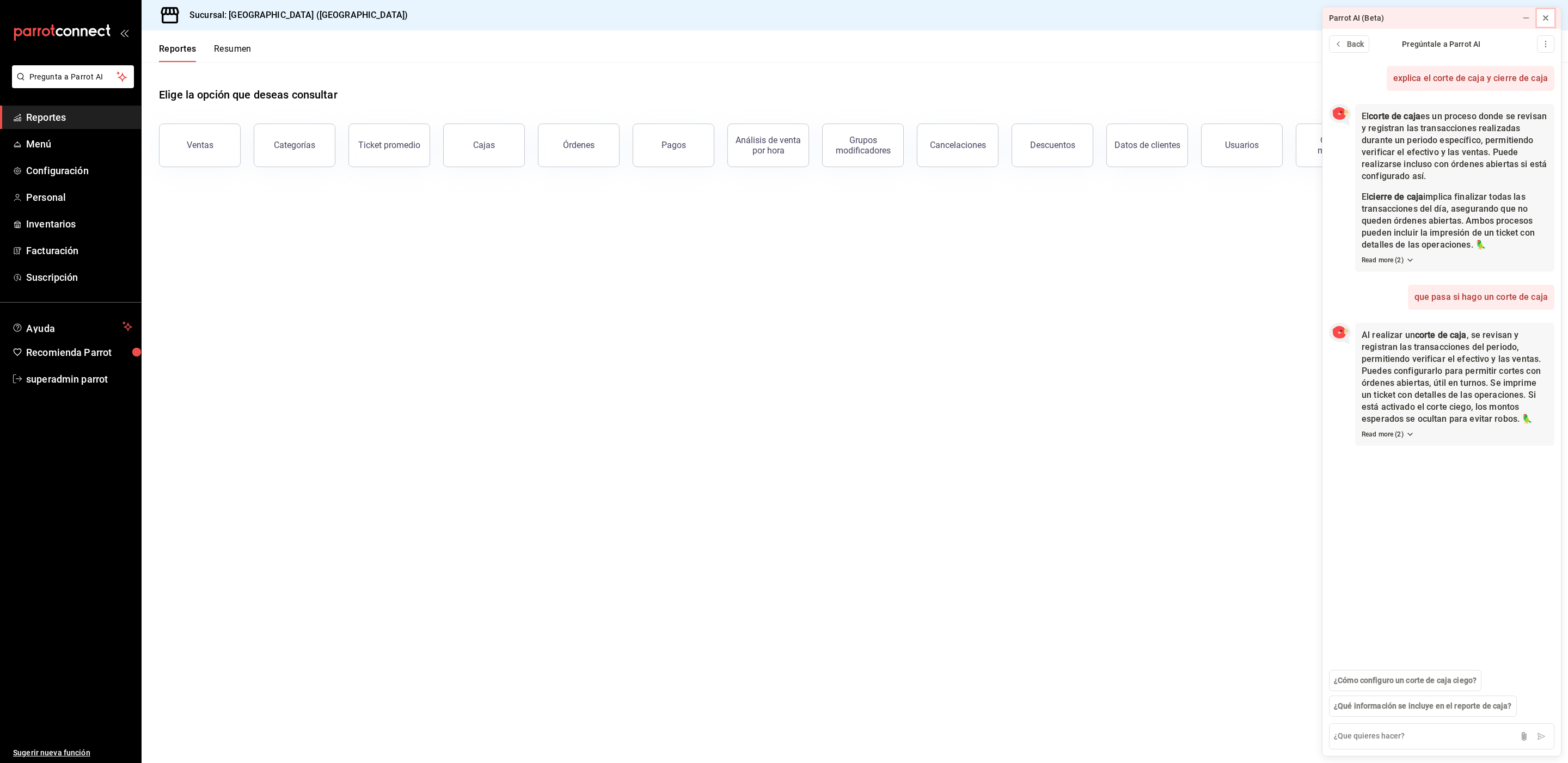
click at [1548, 15] on icon at bounding box center [1545, 18] width 9 height 9
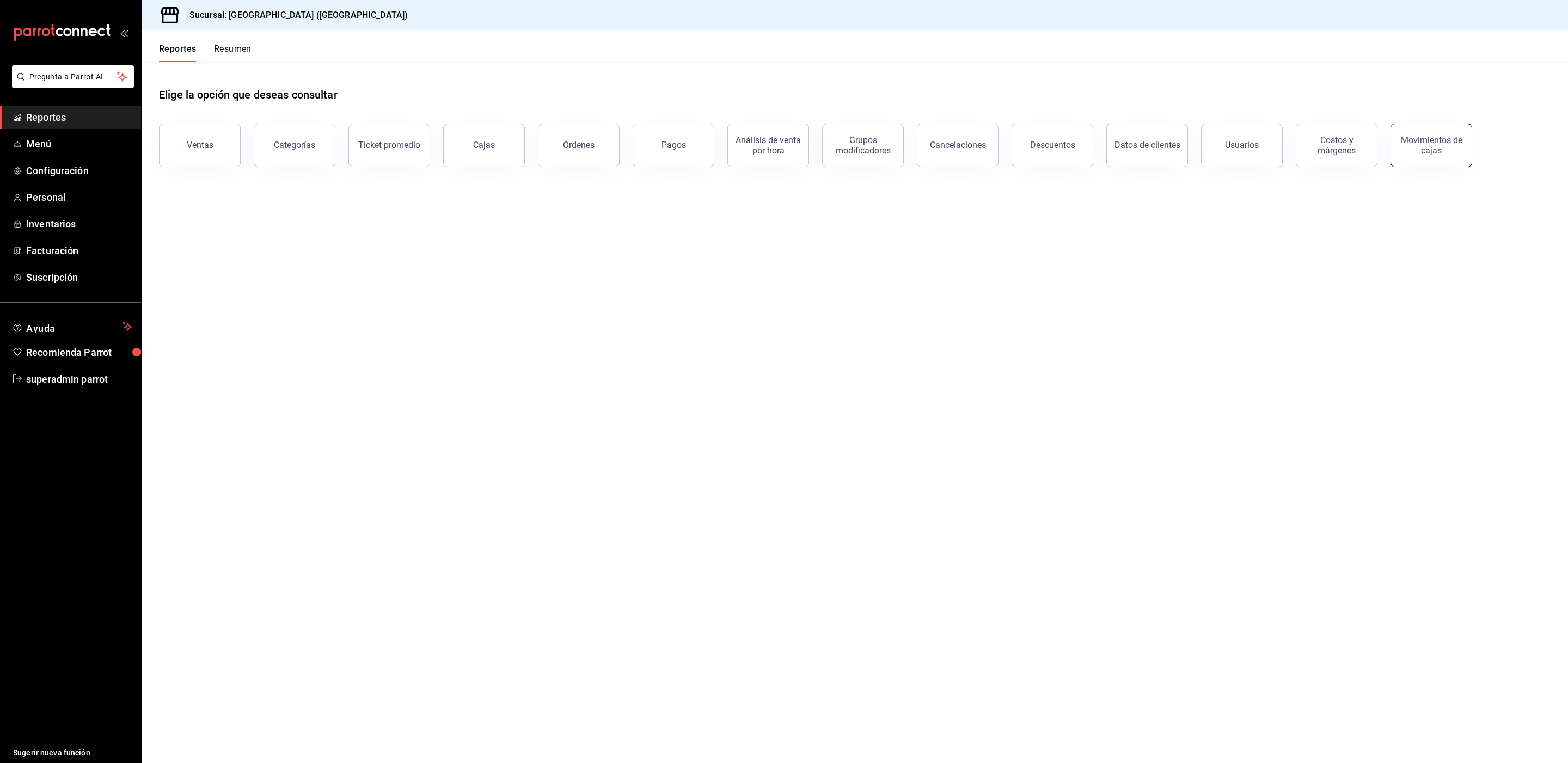
click at [1405, 151] on div "Movimientos de cajas" at bounding box center [1431, 145] width 67 height 21
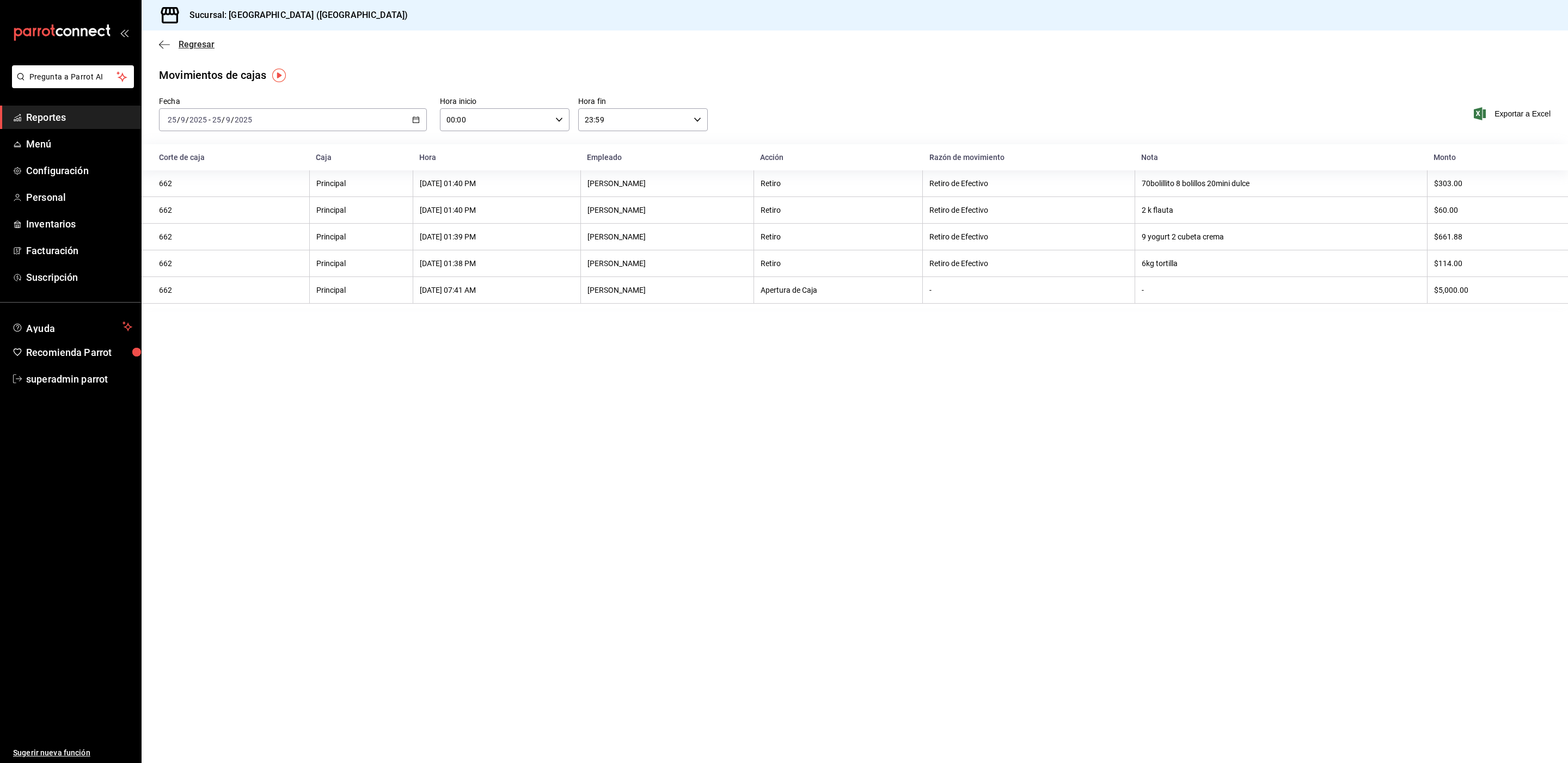
click at [169, 46] on icon "button" at bounding box center [164, 45] width 11 height 10
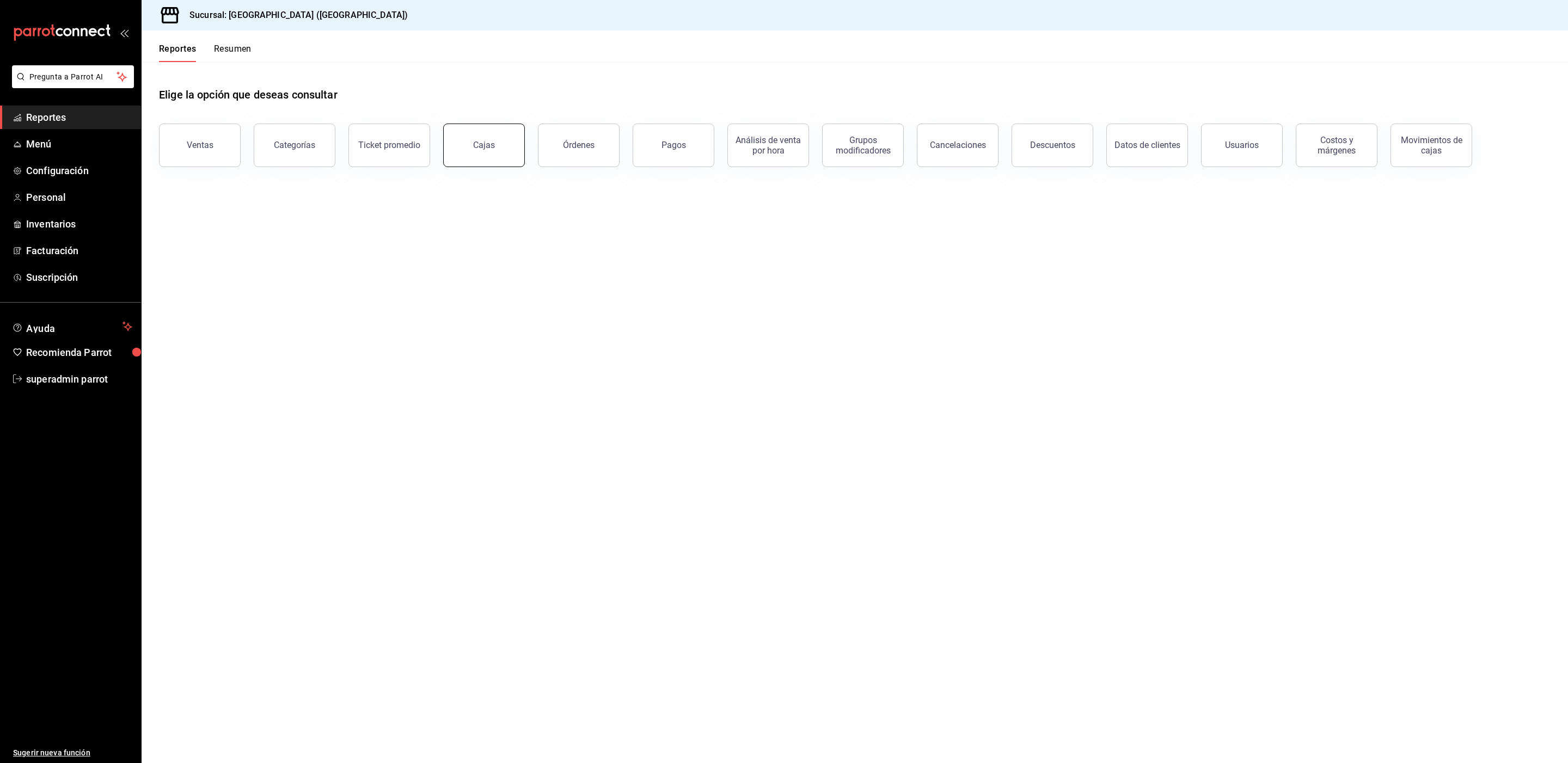
click at [514, 161] on link "Cajas" at bounding box center [483, 145] width 82 height 44
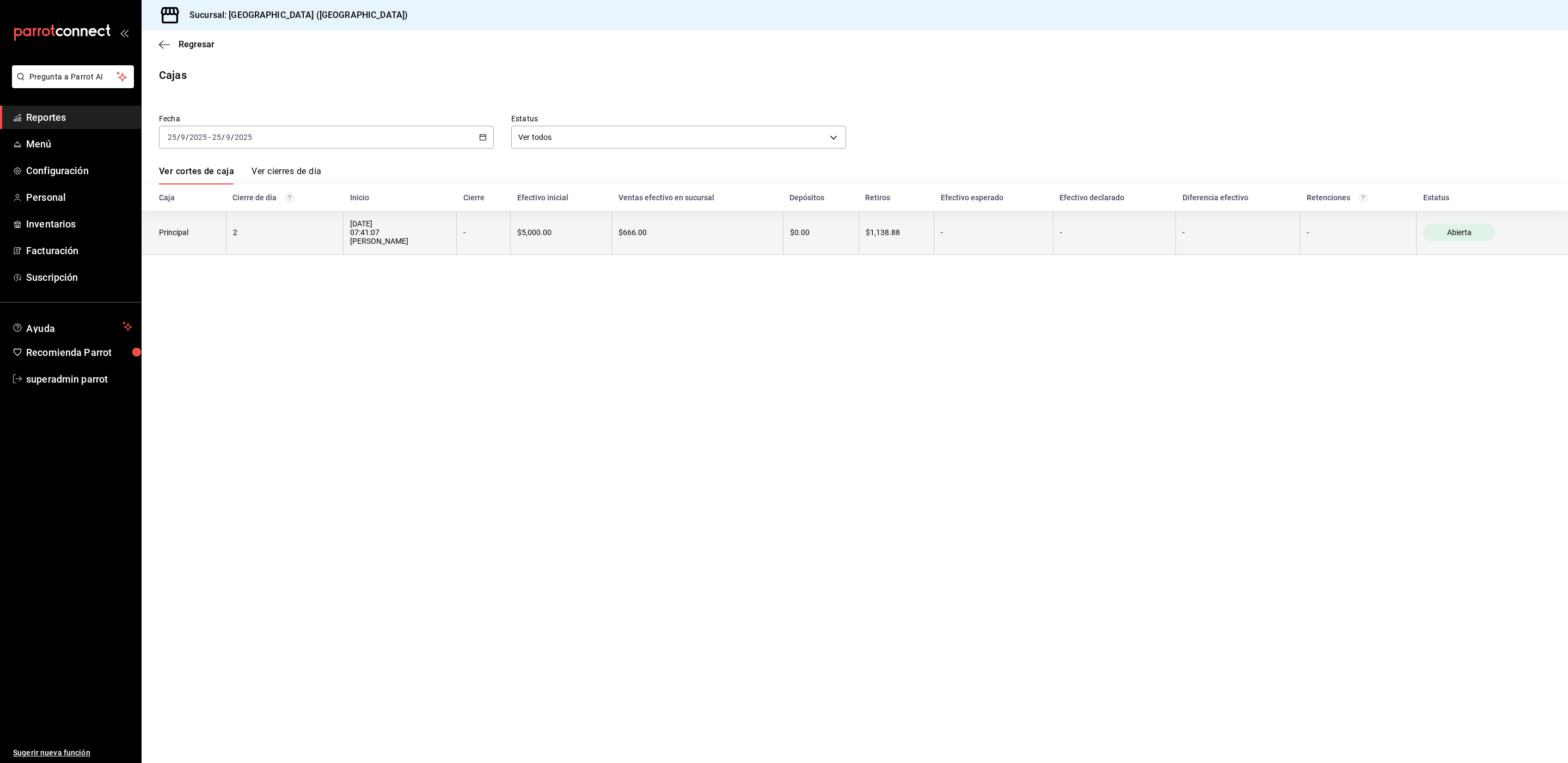
click at [282, 235] on div "2" at bounding box center [285, 232] width 104 height 9
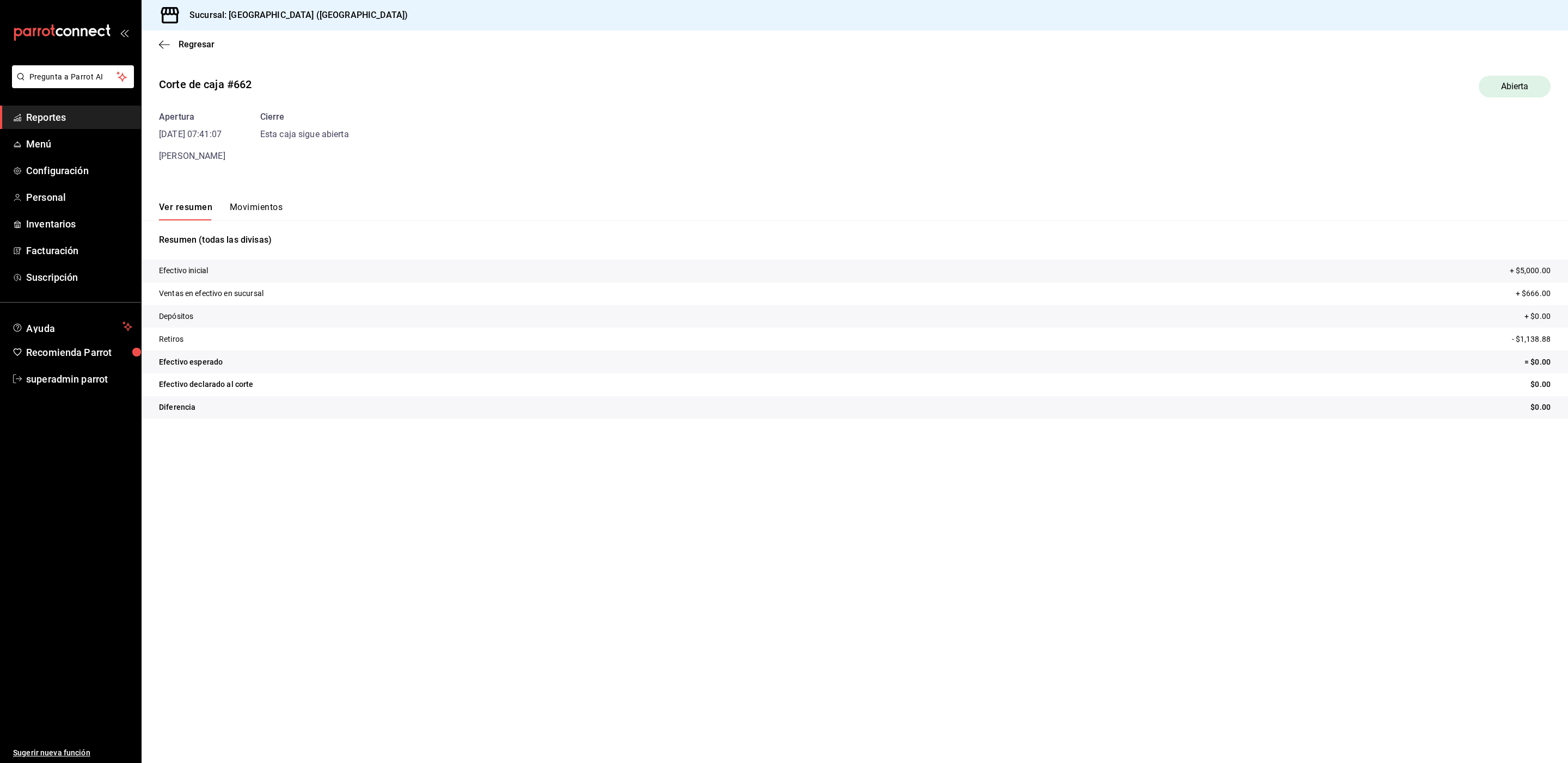
click at [195, 51] on div "Regresar" at bounding box center [855, 45] width 1427 height 28
click at [193, 45] on span "Regresar" at bounding box center [196, 44] width 36 height 11
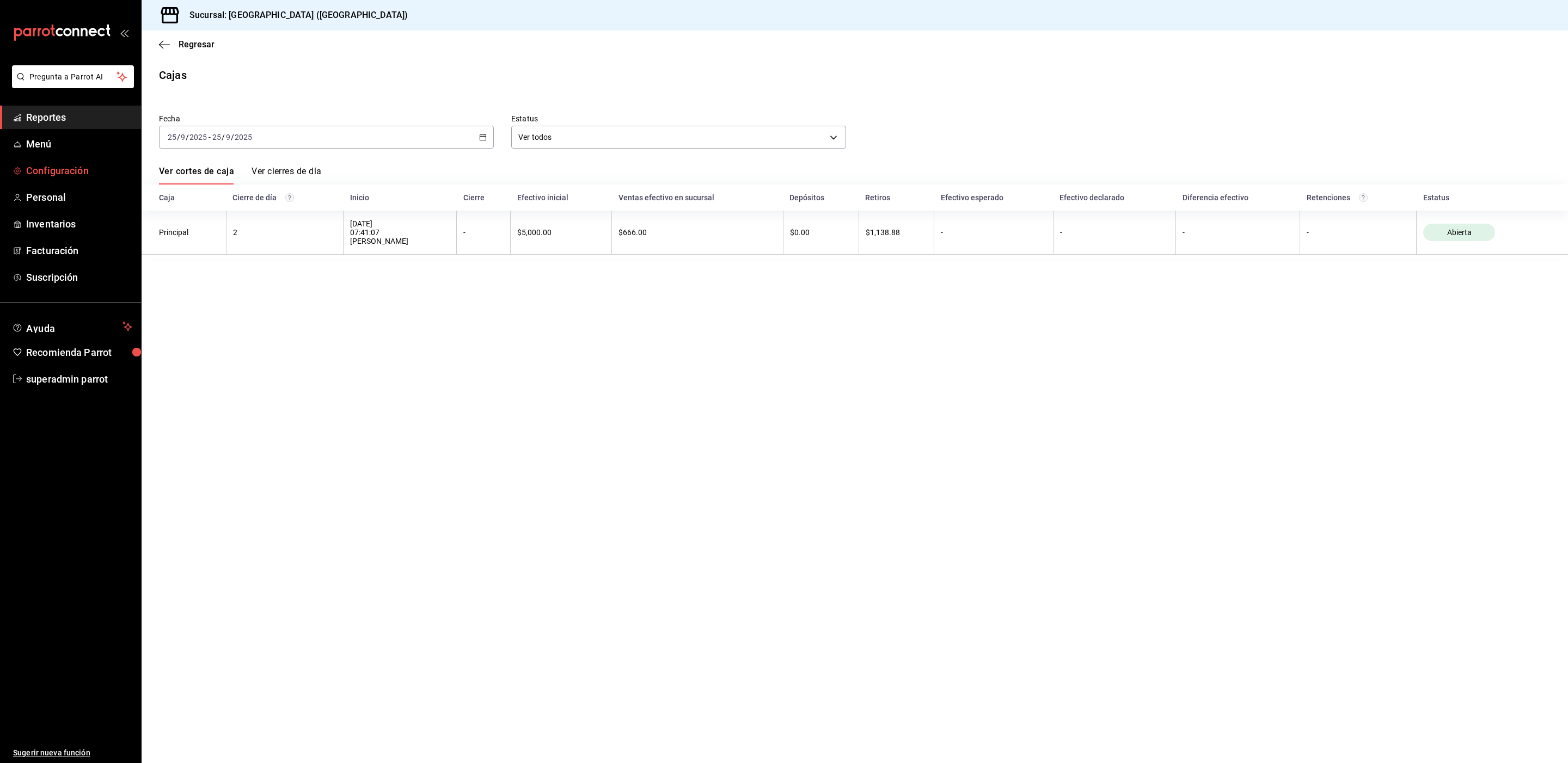
click at [52, 175] on span "Configuración" at bounding box center [79, 170] width 106 height 15
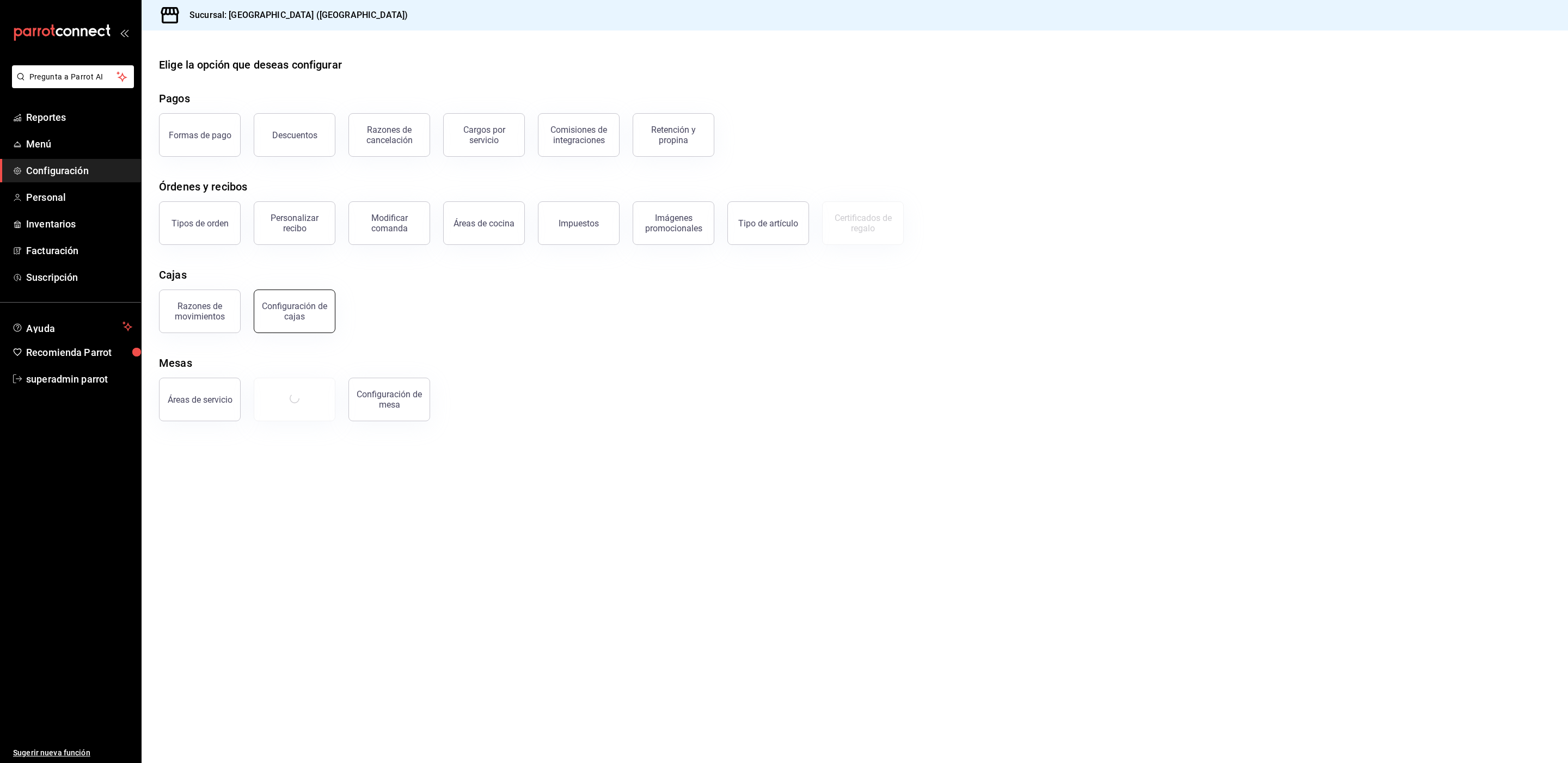
click at [298, 315] on div "Configuración de cajas" at bounding box center [294, 311] width 67 height 21
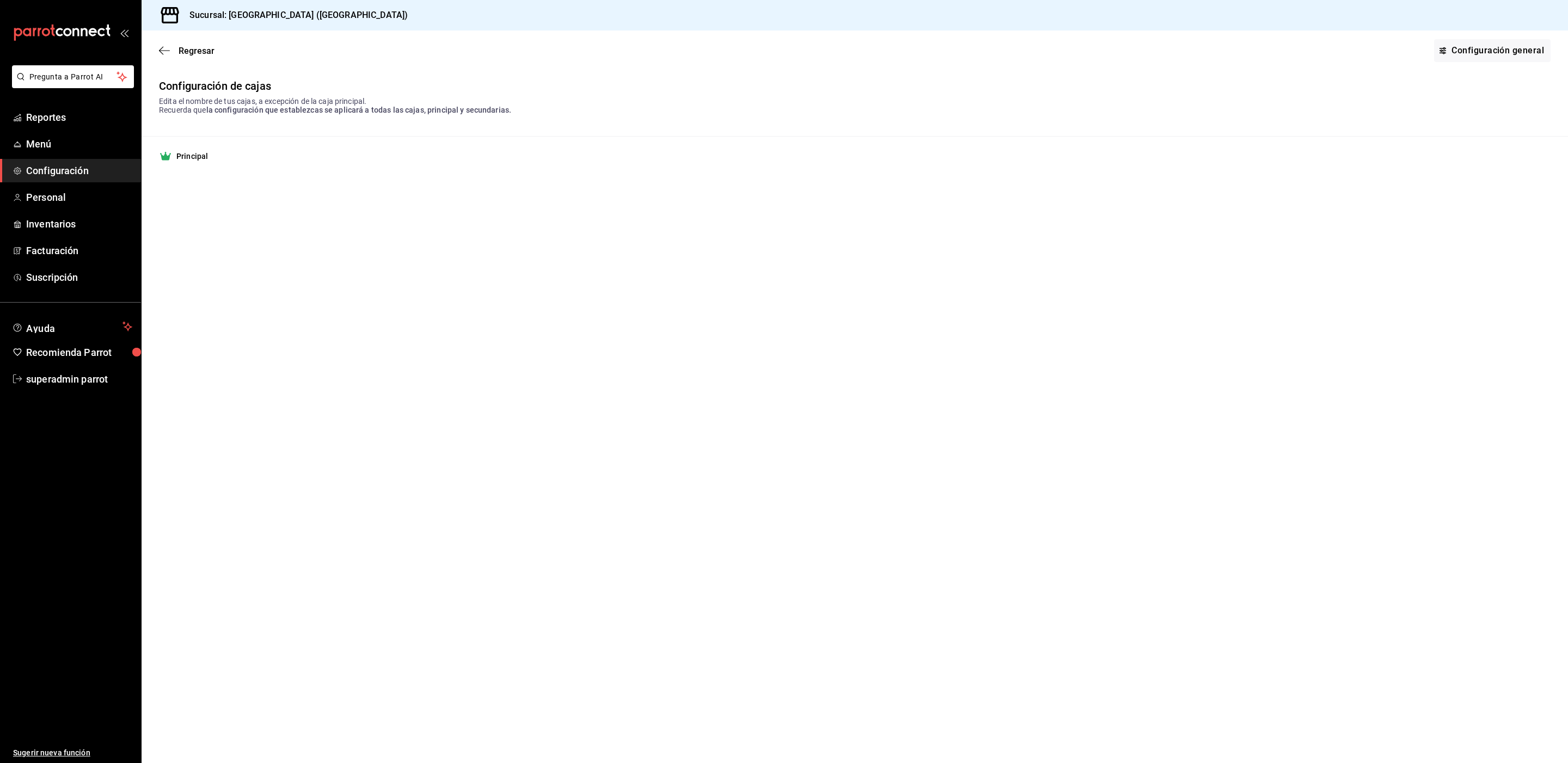
click at [195, 160] on strong "Principal" at bounding box center [191, 156] width 32 height 11
click at [1467, 49] on link "Configuración general" at bounding box center [1493, 50] width 117 height 23
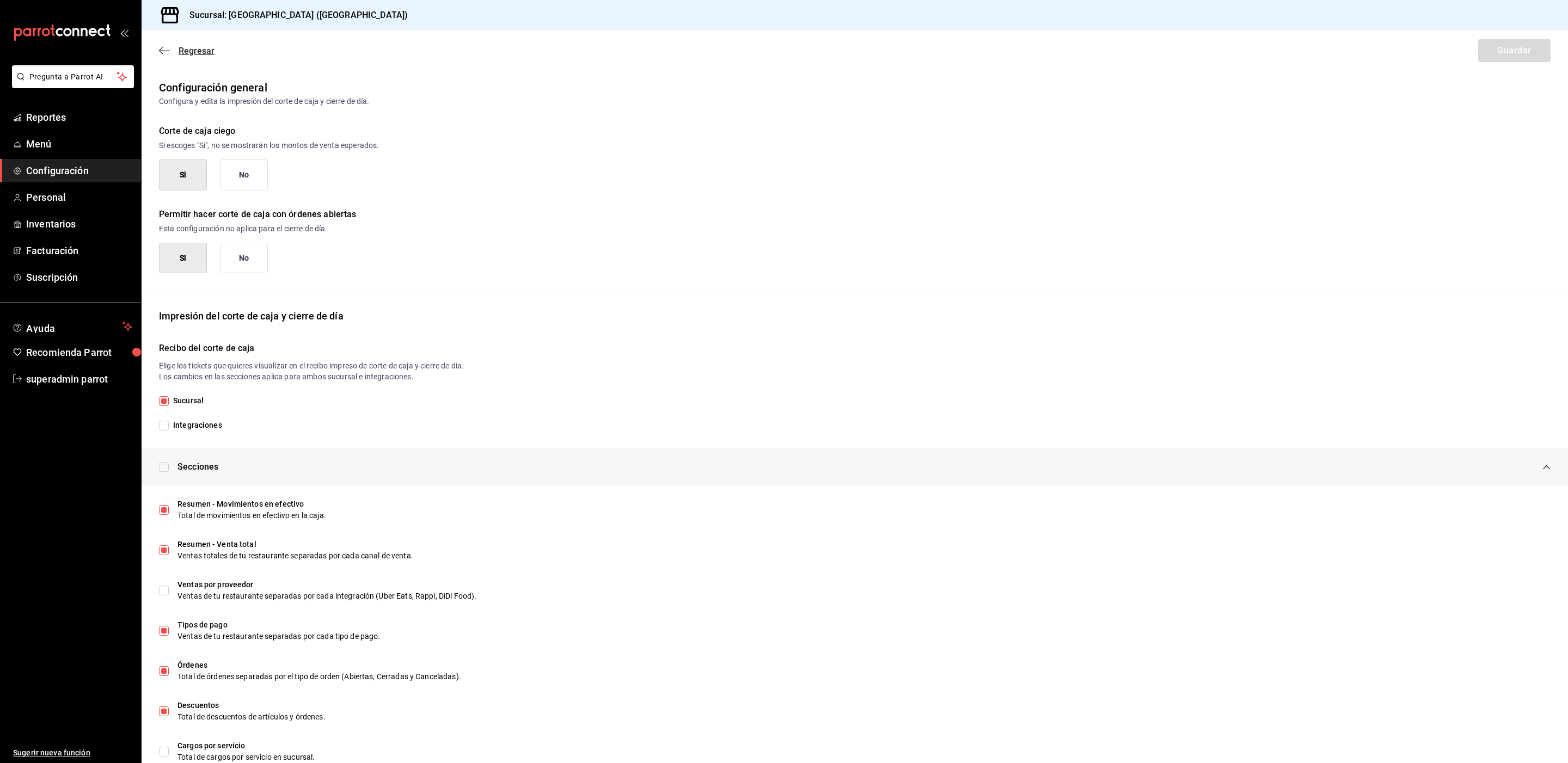
click at [164, 46] on icon "button" at bounding box center [164, 50] width 11 height 10
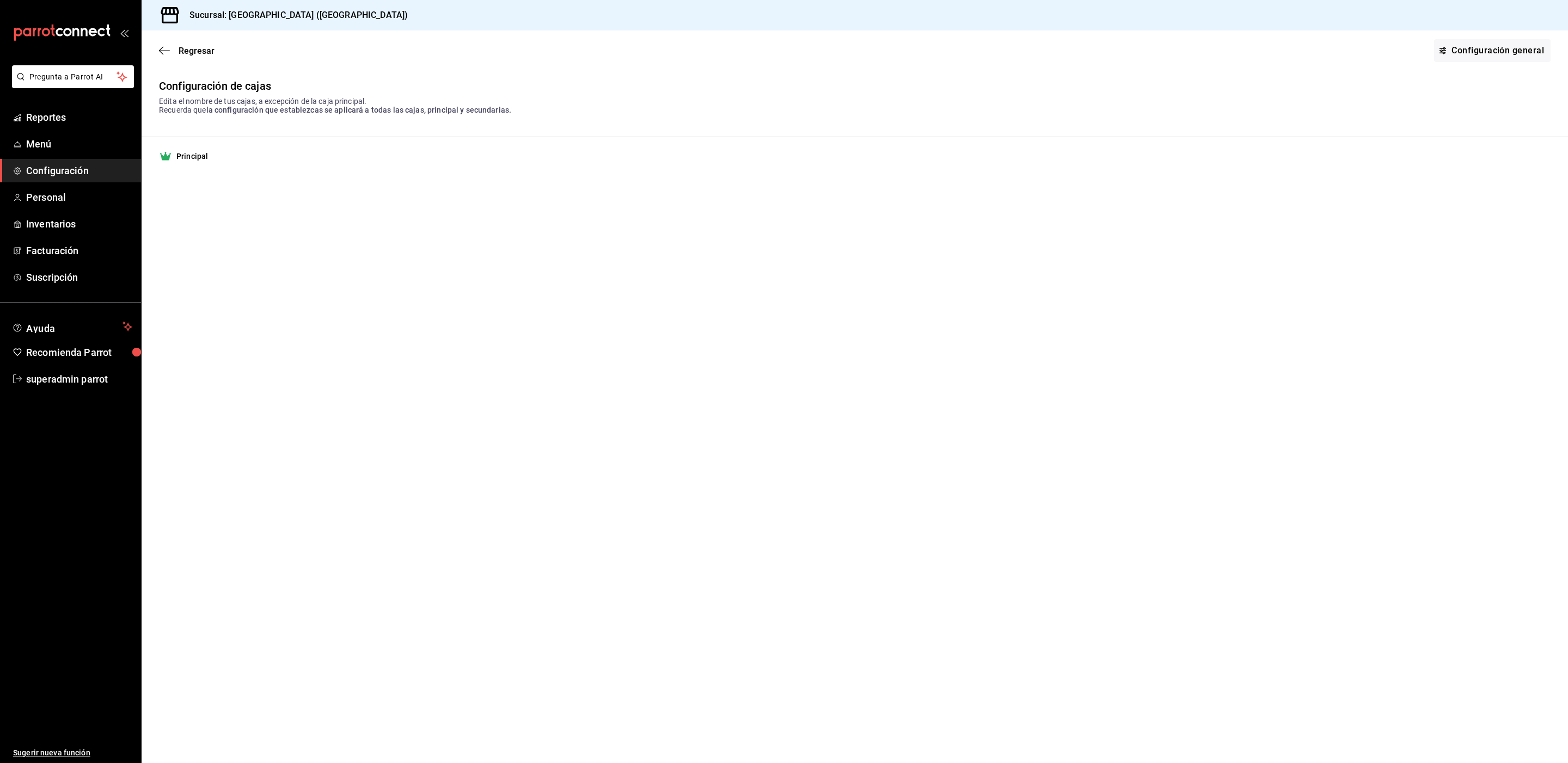
click at [187, 158] on strong "Principal" at bounding box center [191, 156] width 32 height 11
click at [191, 219] on main "Regresar Configuración general Configuración de cajas Edita el nombre de tus ca…" at bounding box center [855, 397] width 1427 height 732
